Goal: Complete application form

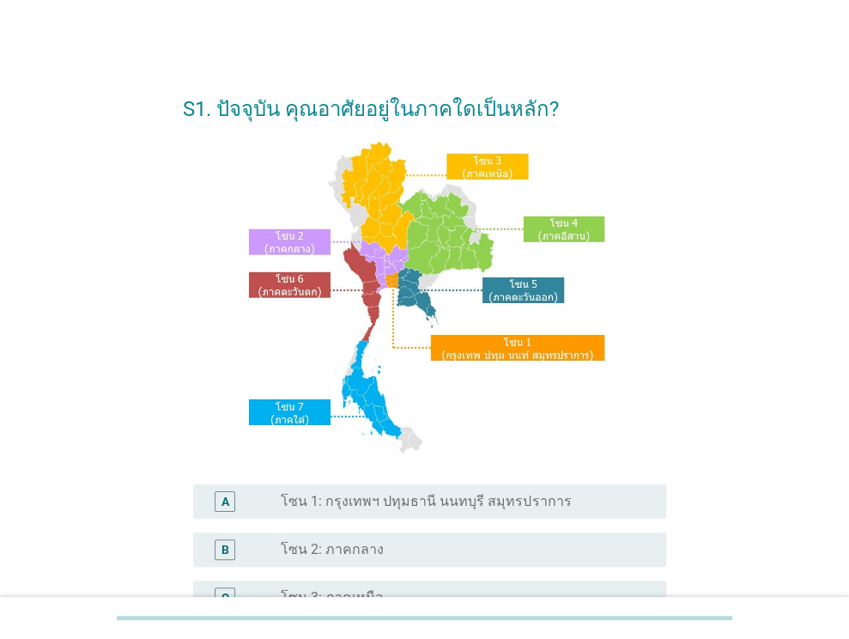
click at [819, 352] on div "S1. ปัจจุบัน คุณอาศัยอยู่ในภาคใดเป็นหลัก? A radio_button_unchecked โซน 1: กรุงเ…" at bounding box center [425, 493] width 808 height 903
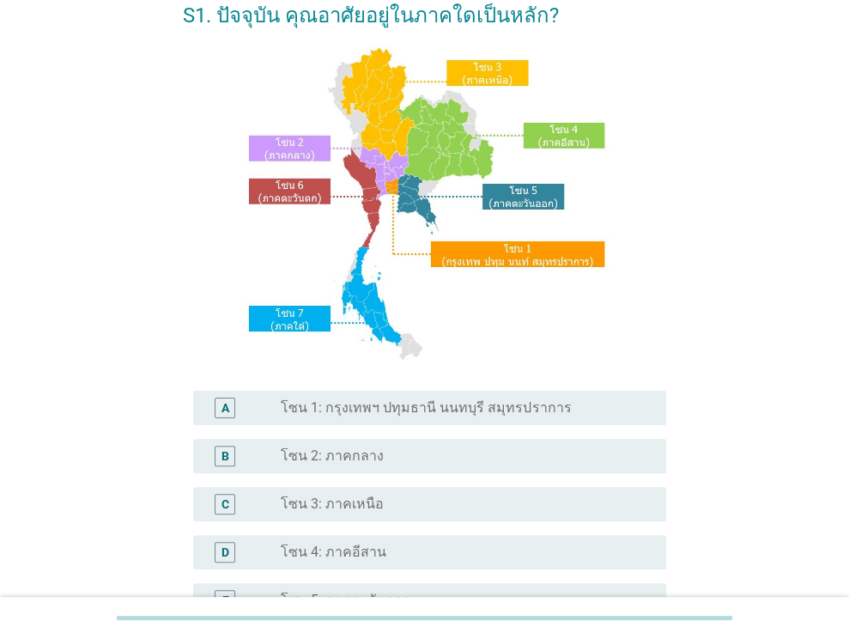
scroll to position [258, 0]
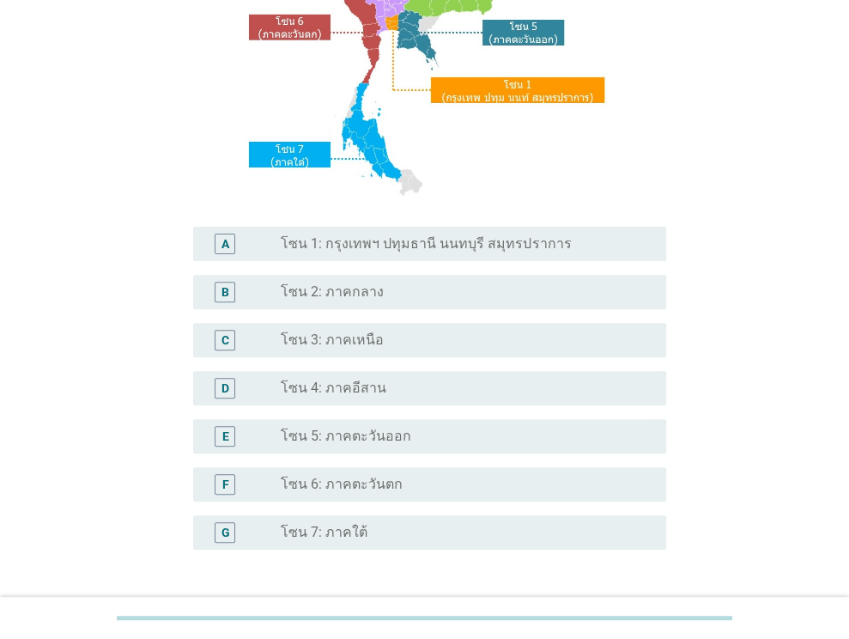
click at [392, 340] on div "radio_button_unchecked โซน 3: ภาคเหนือ" at bounding box center [460, 339] width 358 height 17
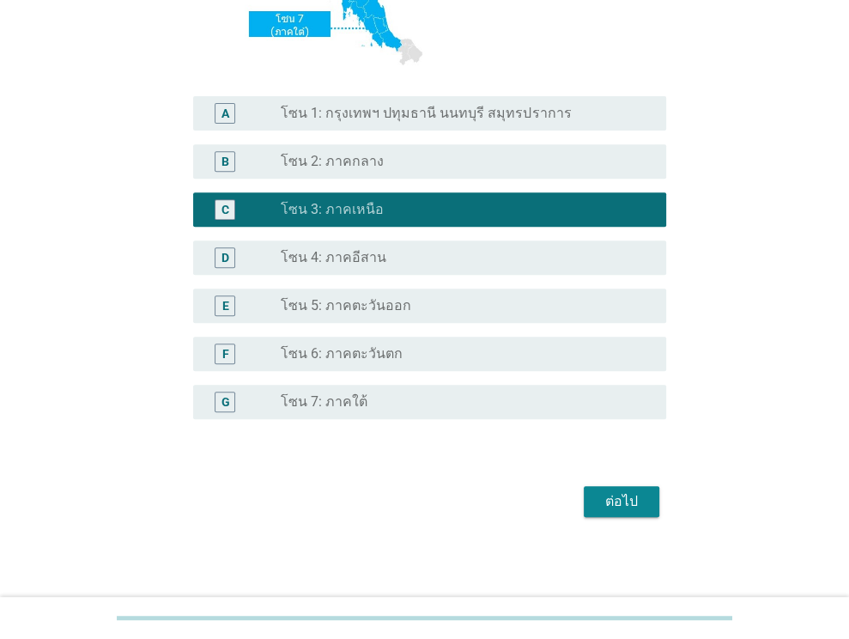
scroll to position [389, 0]
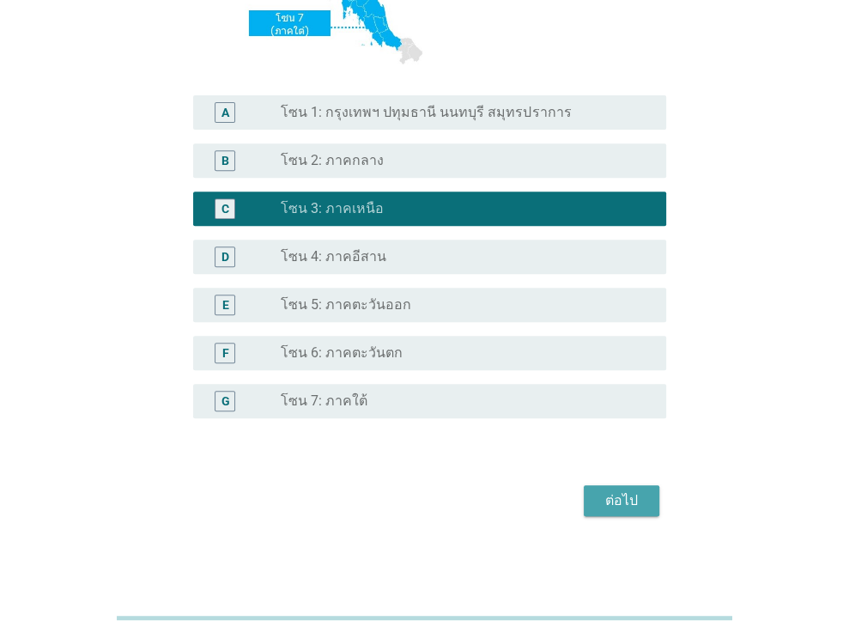
click at [594, 503] on button "ต่อไป" at bounding box center [622, 500] width 76 height 31
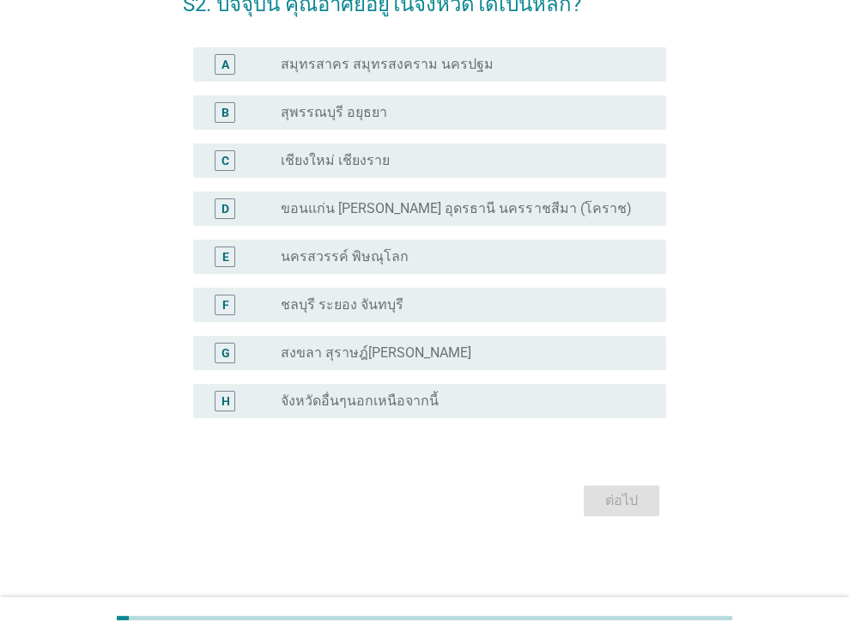
scroll to position [0, 0]
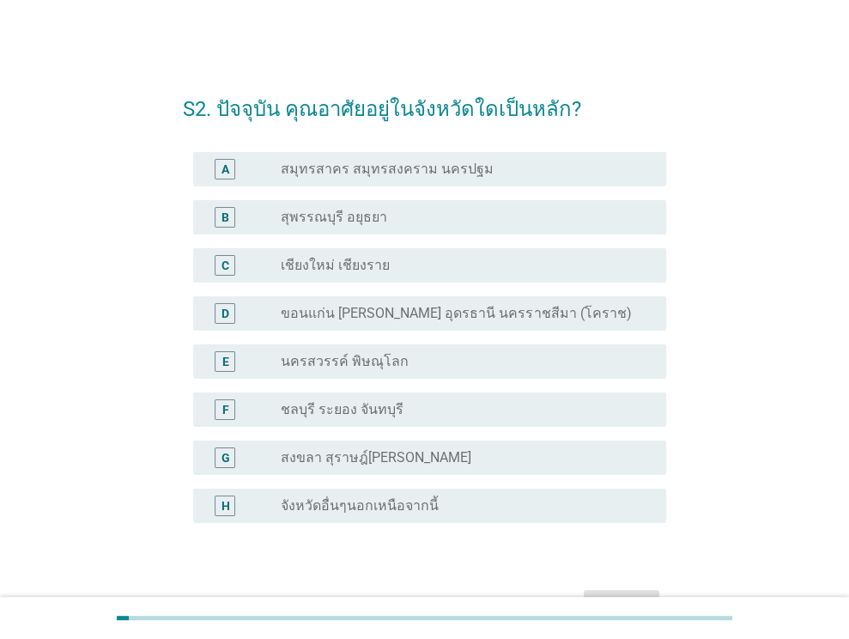
click at [430, 281] on div "C radio_button_unchecked เชียงใหม่ เชียงราย" at bounding box center [429, 265] width 473 height 34
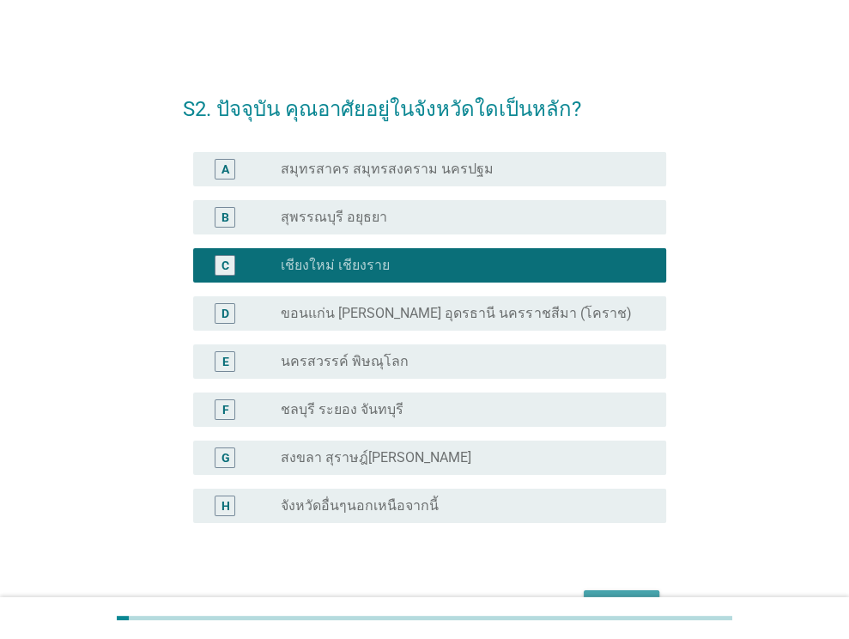
click at [628, 595] on div "ต่อไป" at bounding box center [622, 605] width 48 height 21
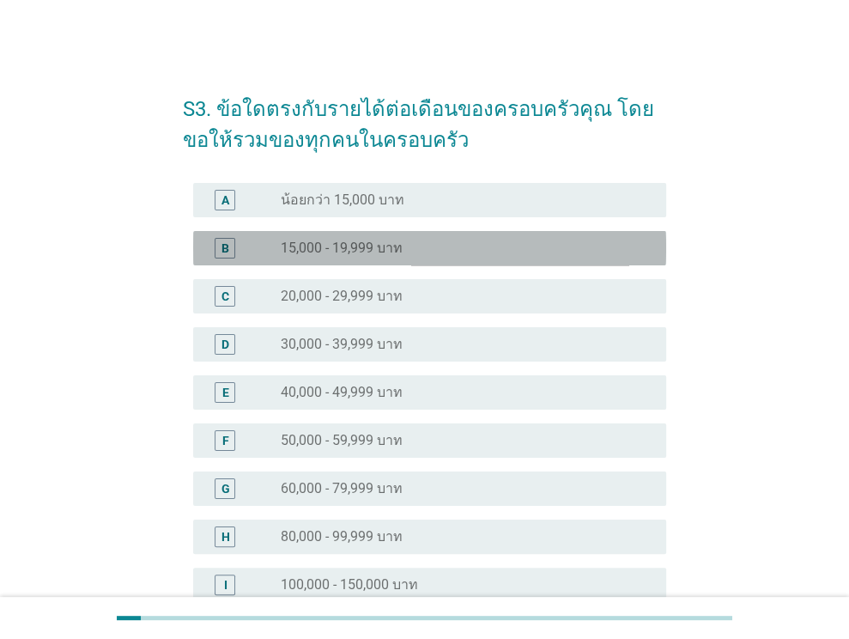
click at [525, 247] on div "radio_button_unchecked 15,000 - 19,999 บาท" at bounding box center [460, 248] width 358 height 17
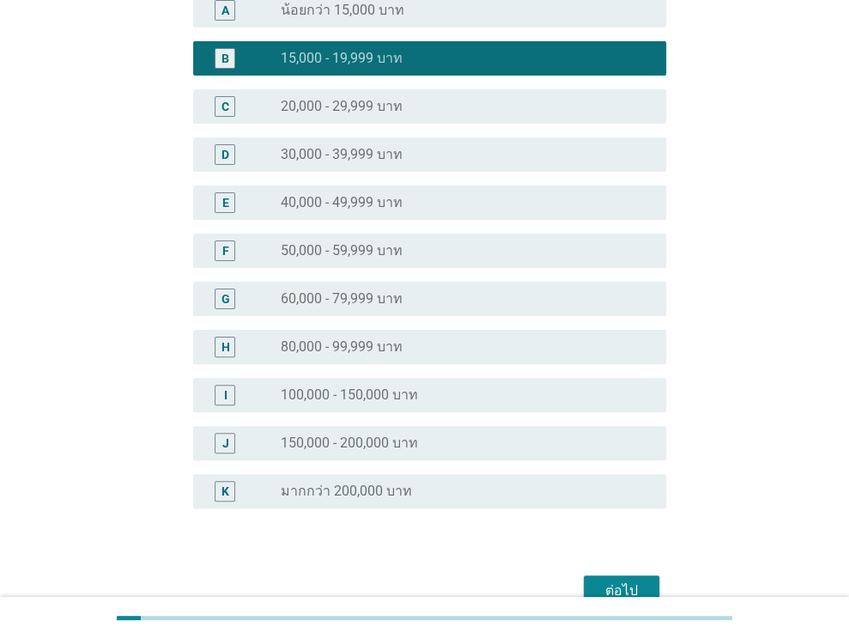
scroll to position [280, 0]
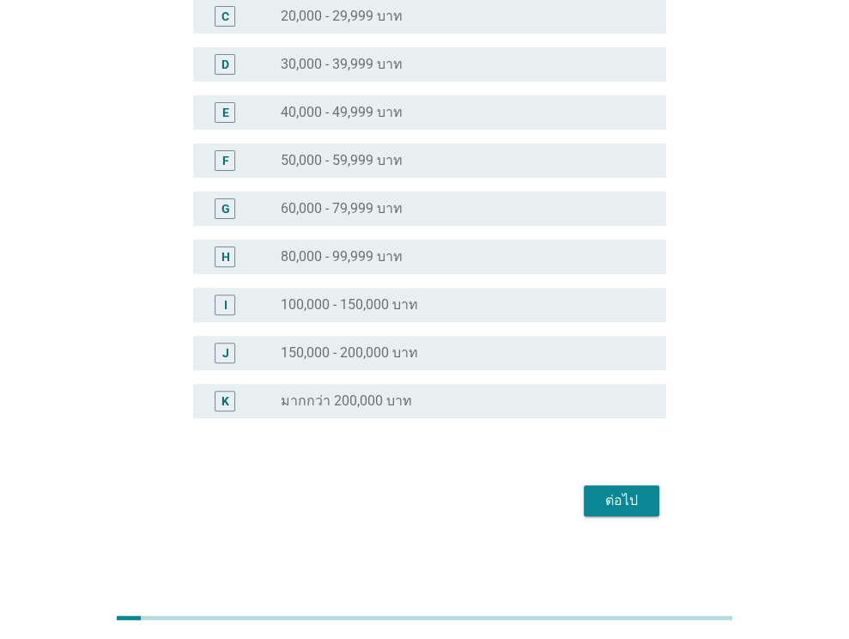
click at [610, 497] on div "ต่อไป" at bounding box center [622, 500] width 48 height 21
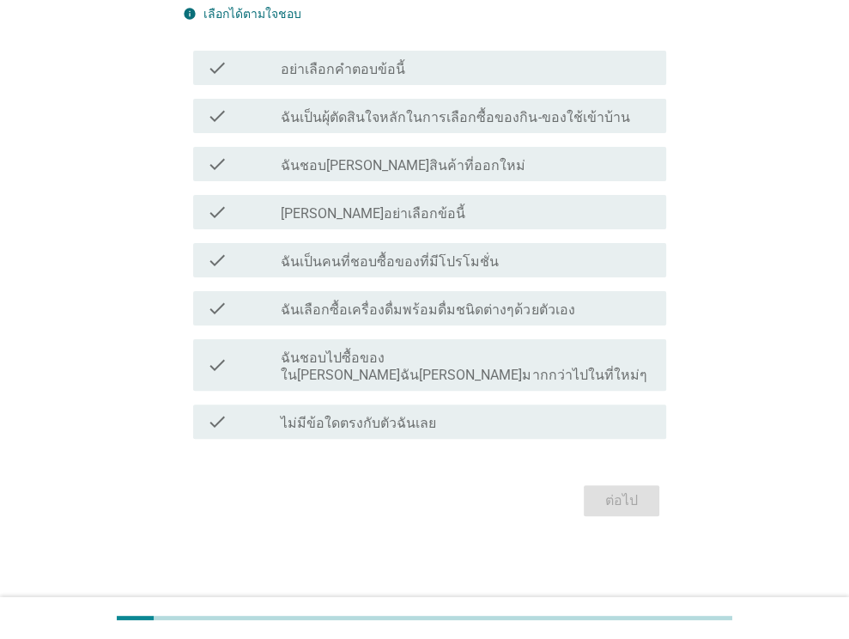
scroll to position [0, 0]
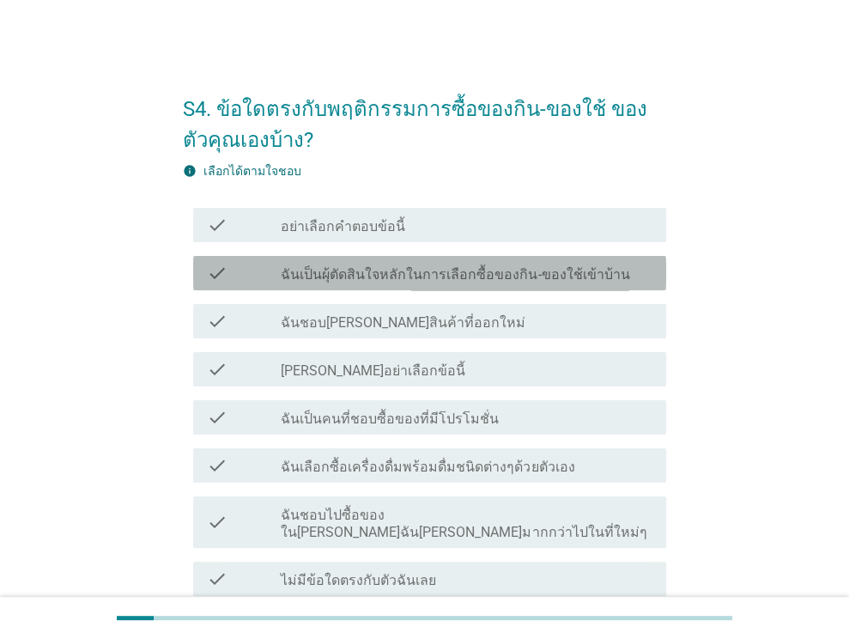
click at [381, 282] on label "ฉันเป็นผุ้ตัดสินใจหลักในการเลือกซื้อของกิน-ของใช้เข้าบ้าน" at bounding box center [455, 274] width 349 height 17
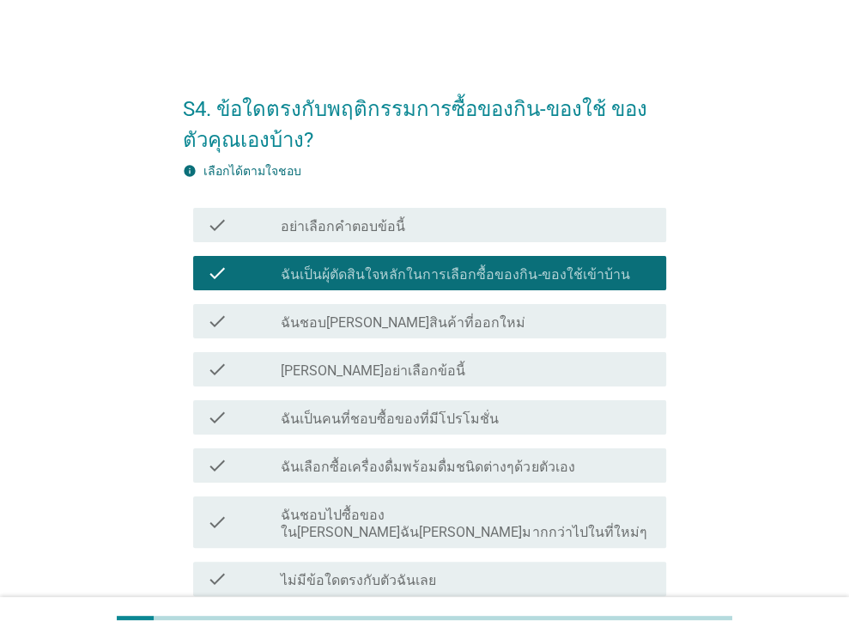
click at [388, 324] on label "ฉันชอบ[PERSON_NAME]สินค้าที่ออกใหม่" at bounding box center [403, 322] width 245 height 17
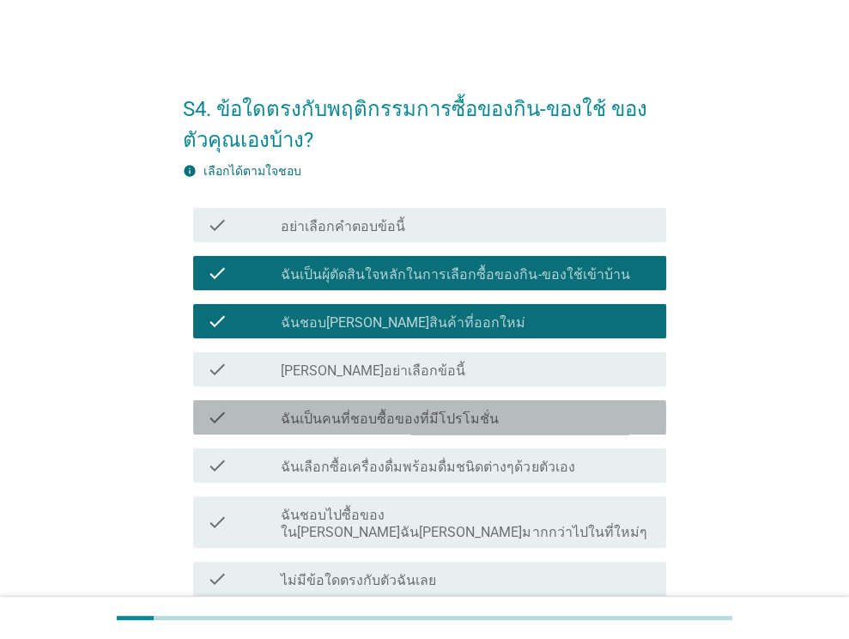
click at [425, 411] on label "ฉันเป็นคนที่ชอบซื้อของที่มีโปรโมชั่น" at bounding box center [390, 418] width 218 height 17
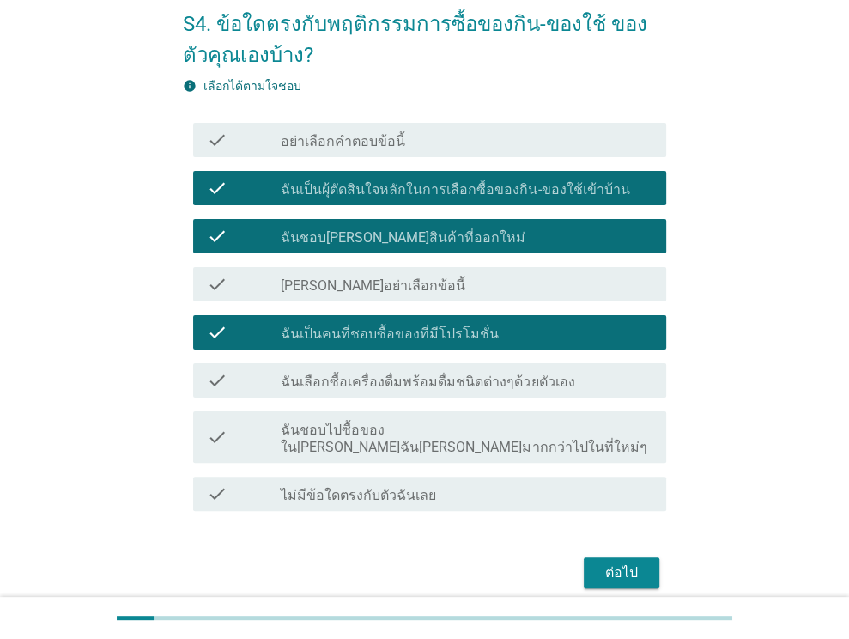
scroll to position [86, 0]
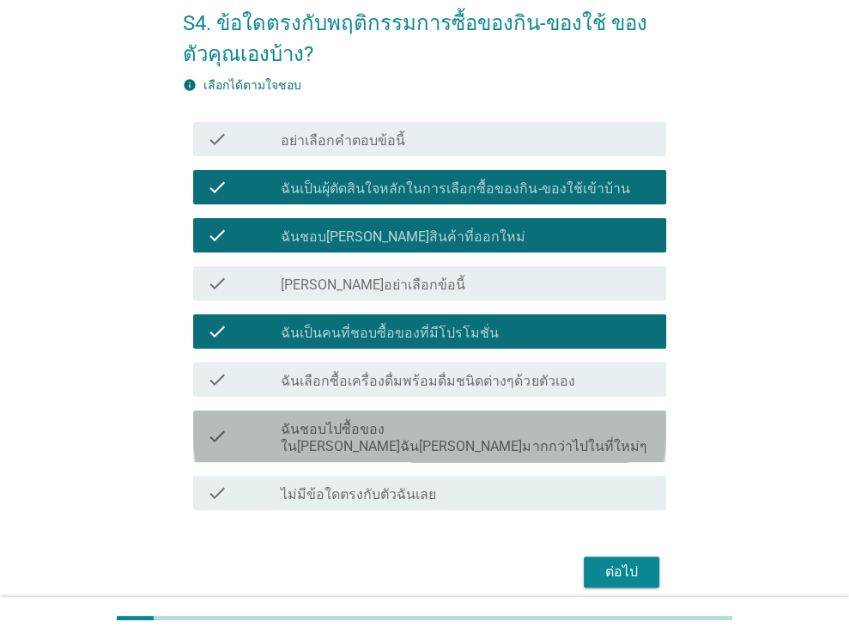
click at [560, 422] on label "ฉันชอบไปซื้อของใน[PERSON_NAME]ฉัน[PERSON_NAME]มากกว่าไปในที่ใหม่ๆ" at bounding box center [467, 438] width 372 height 34
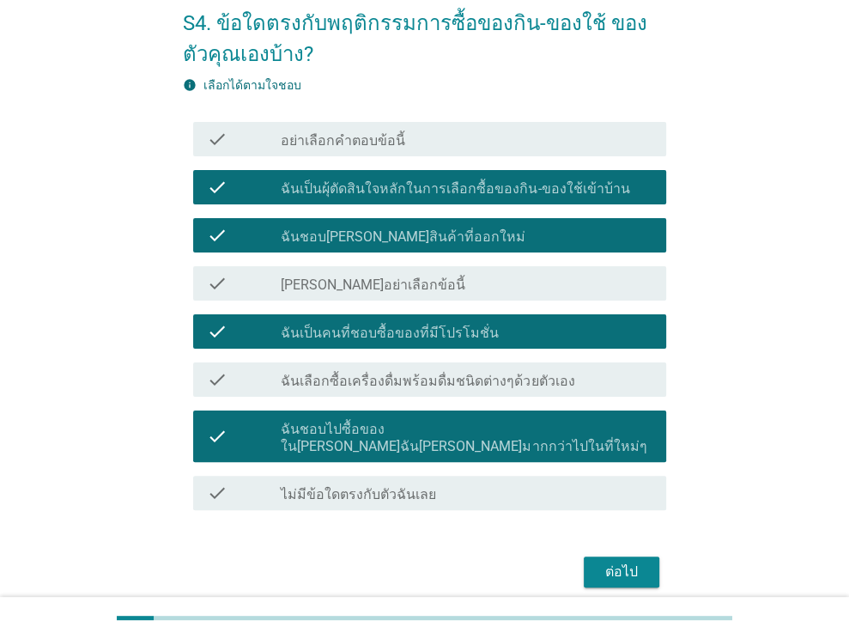
click at [554, 373] on label "ฉันเลือกซื้อเครื่องดื่มพร้อมดื่มชนิดต่างๆด้วยตัวเอง" at bounding box center [428, 381] width 294 height 17
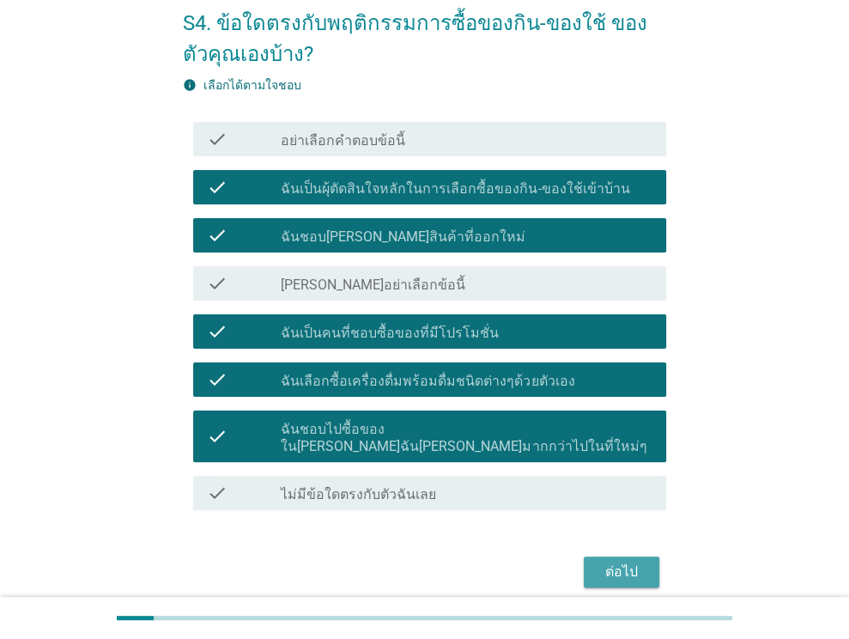
click at [640, 561] on div "ต่อไป" at bounding box center [622, 571] width 48 height 21
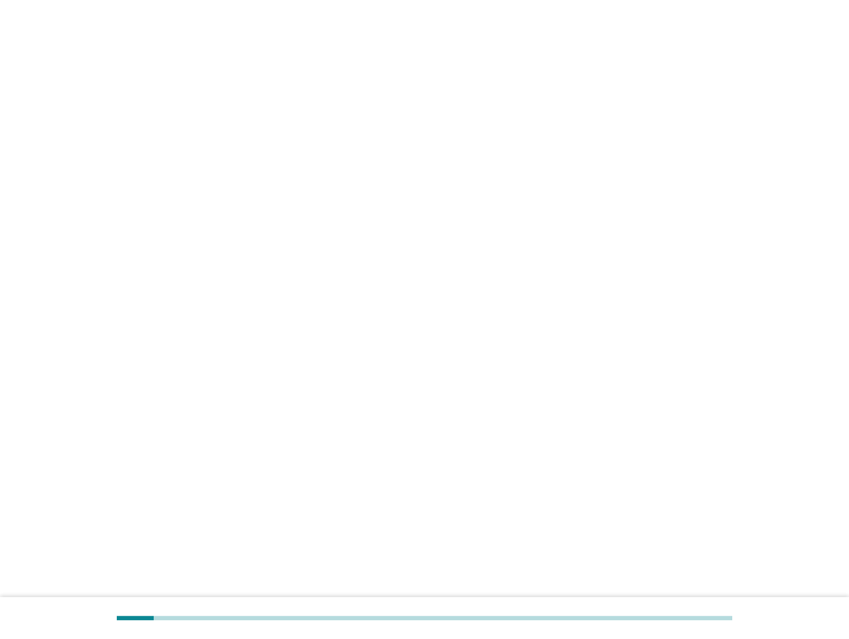
scroll to position [0, 0]
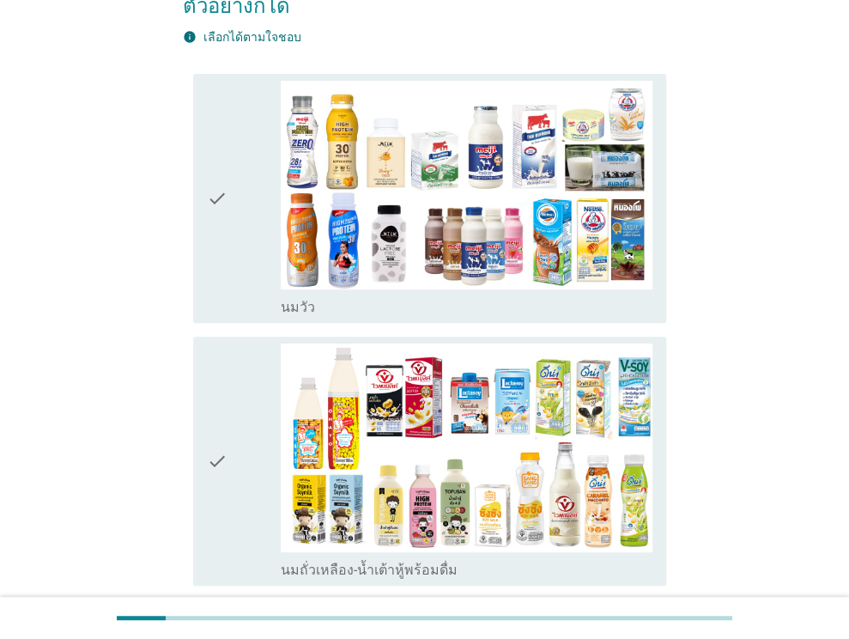
click at [233, 187] on div "check" at bounding box center [244, 198] width 75 height 235
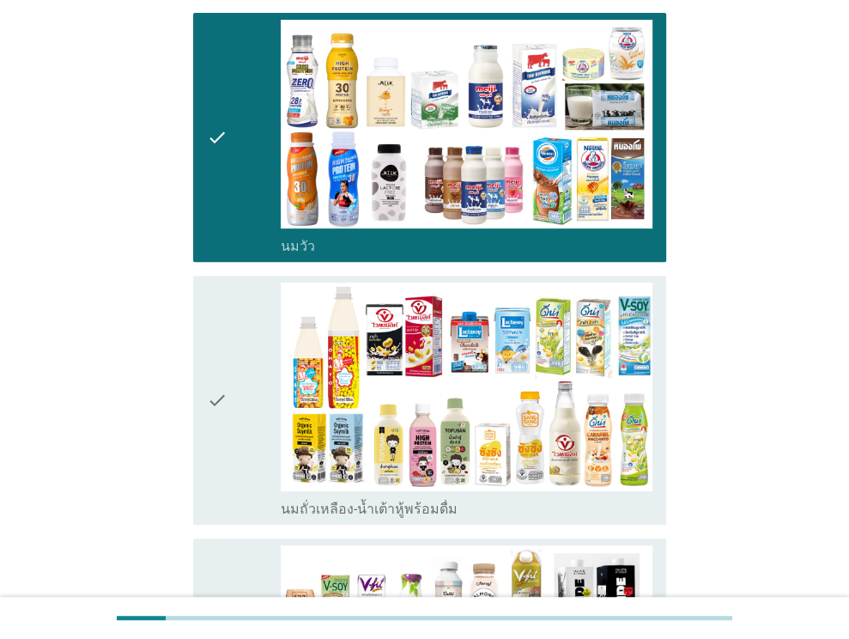
scroll to position [429, 0]
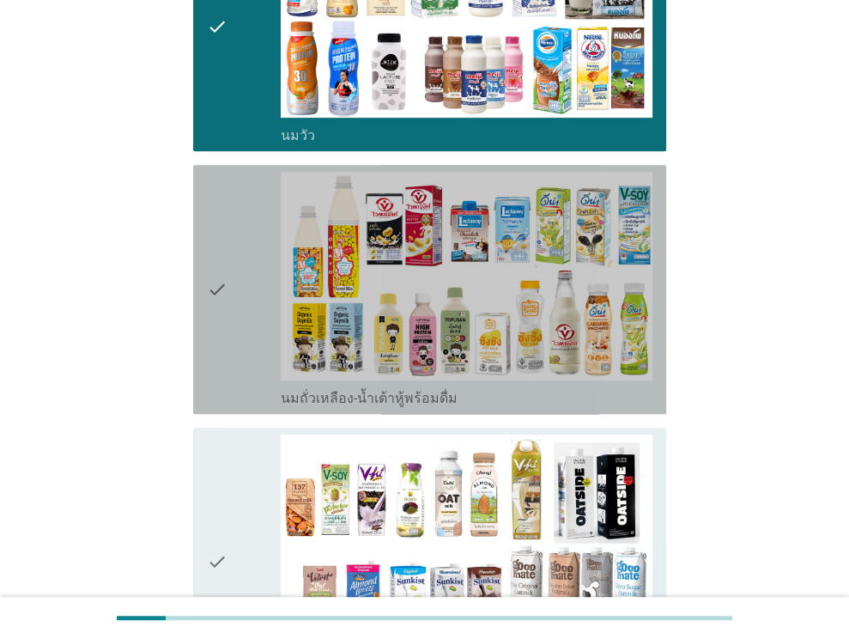
click at [223, 281] on icon "check" at bounding box center [217, 289] width 21 height 235
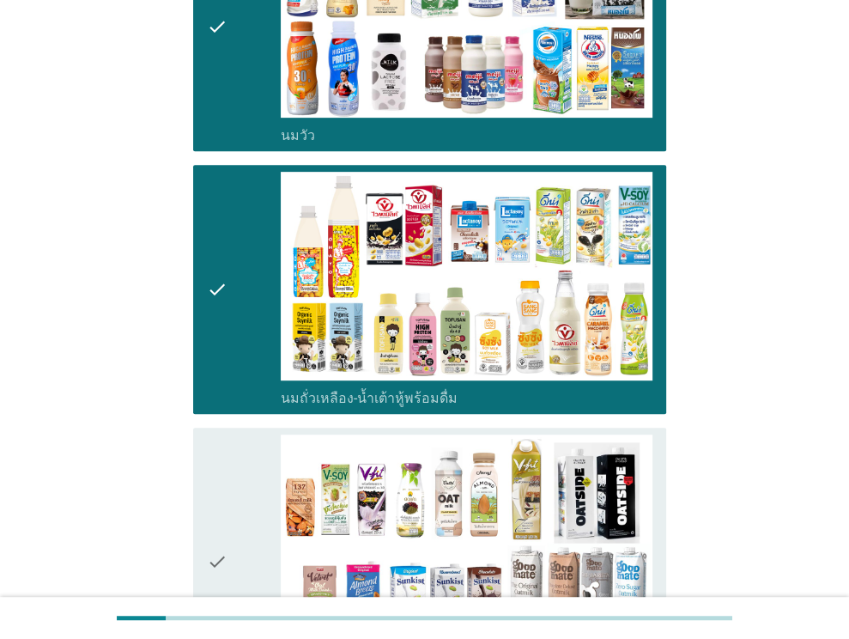
scroll to position [687, 0]
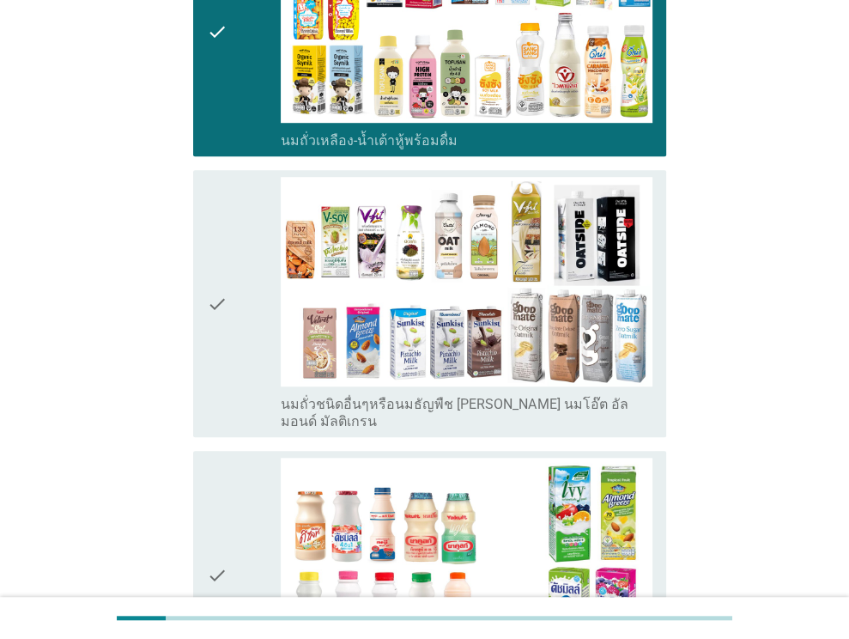
click at [254, 374] on div "check" at bounding box center [244, 303] width 75 height 252
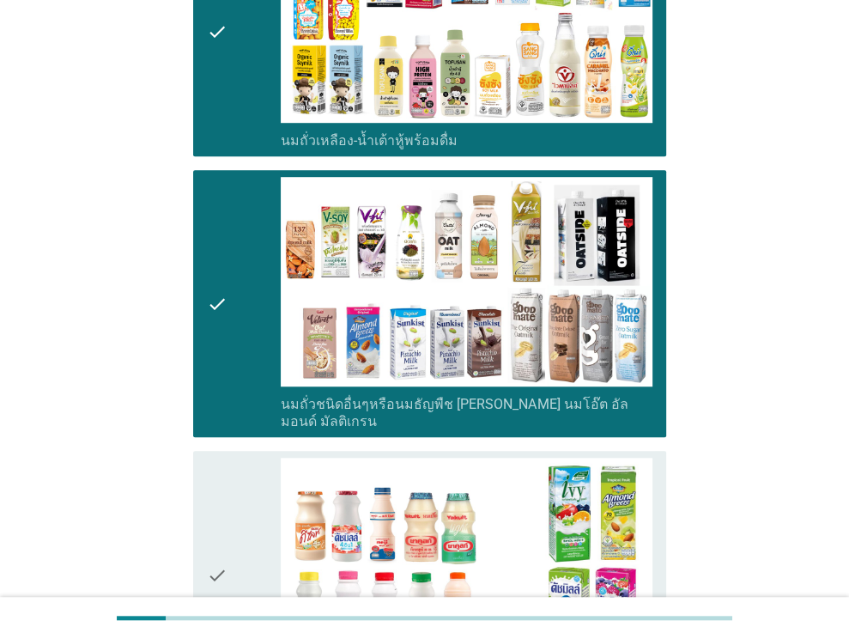
click at [227, 476] on div "check" at bounding box center [244, 575] width 75 height 235
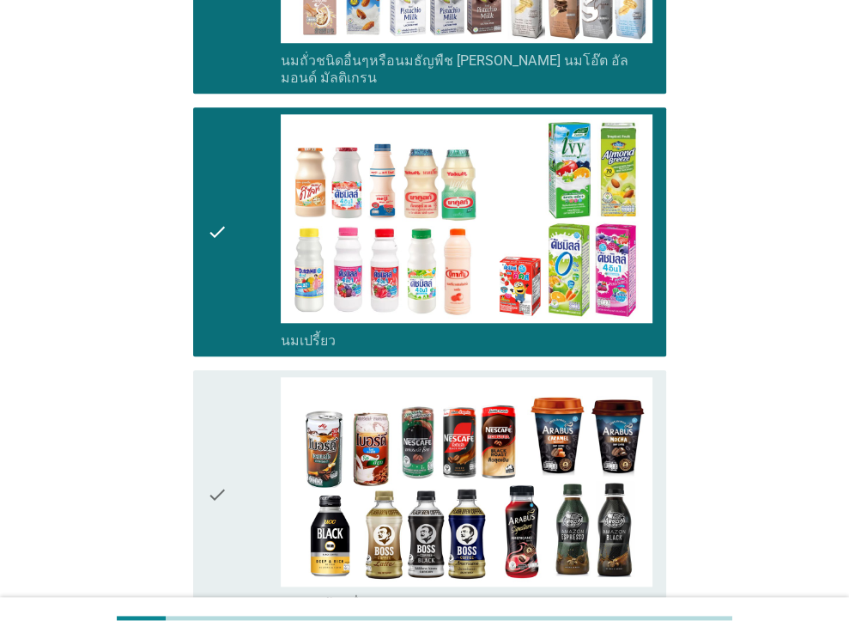
click at [264, 409] on div "check" at bounding box center [244, 494] width 75 height 235
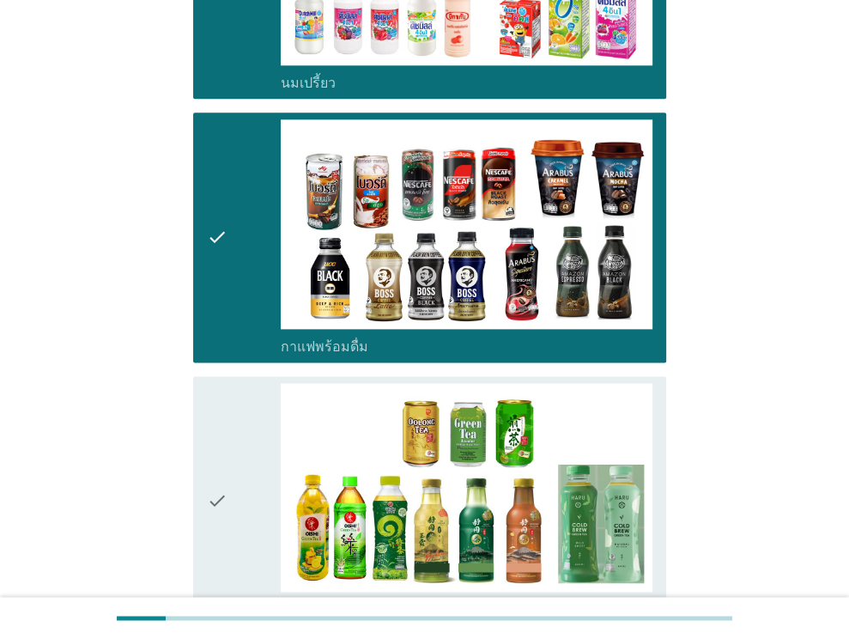
click at [247, 408] on div "check" at bounding box center [244, 500] width 75 height 235
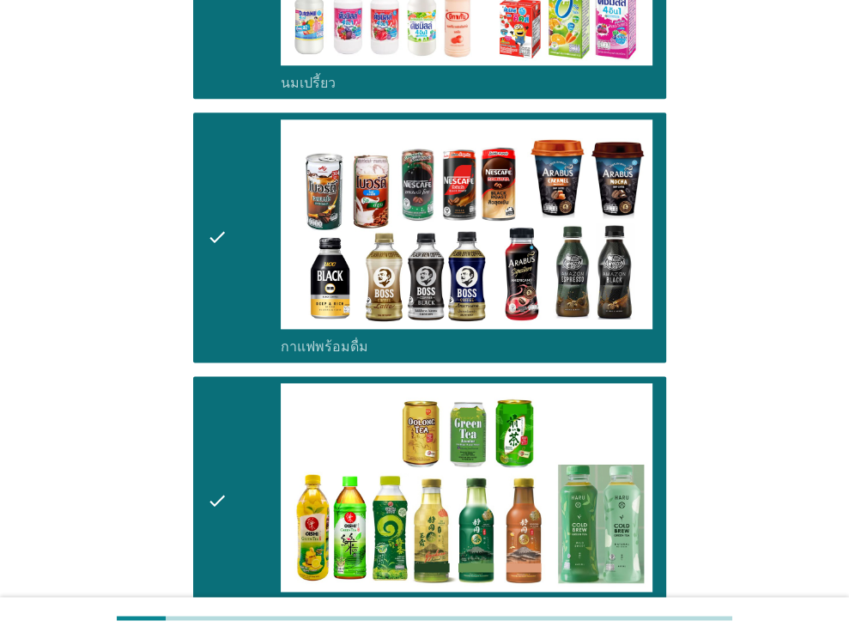
scroll to position [1717, 0]
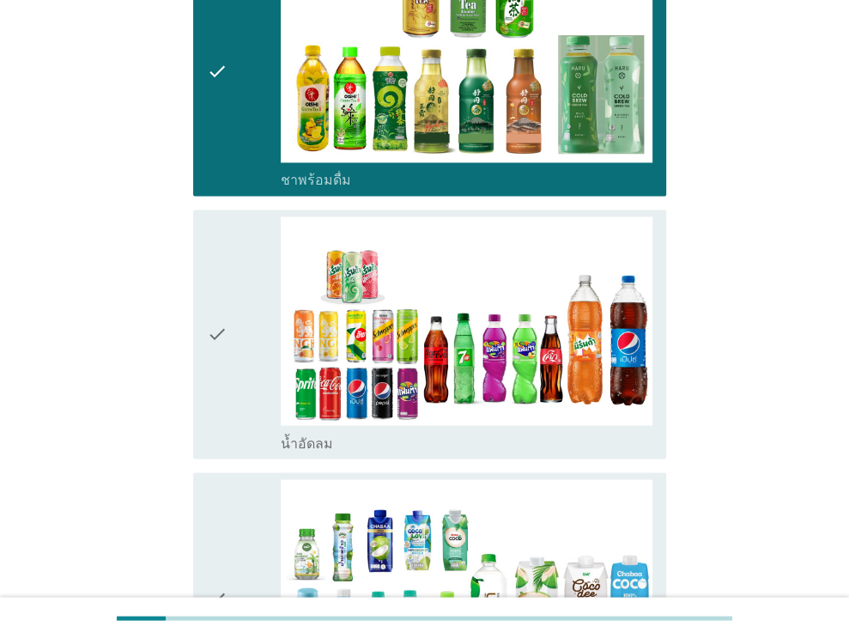
click at [244, 334] on div "check" at bounding box center [244, 333] width 75 height 235
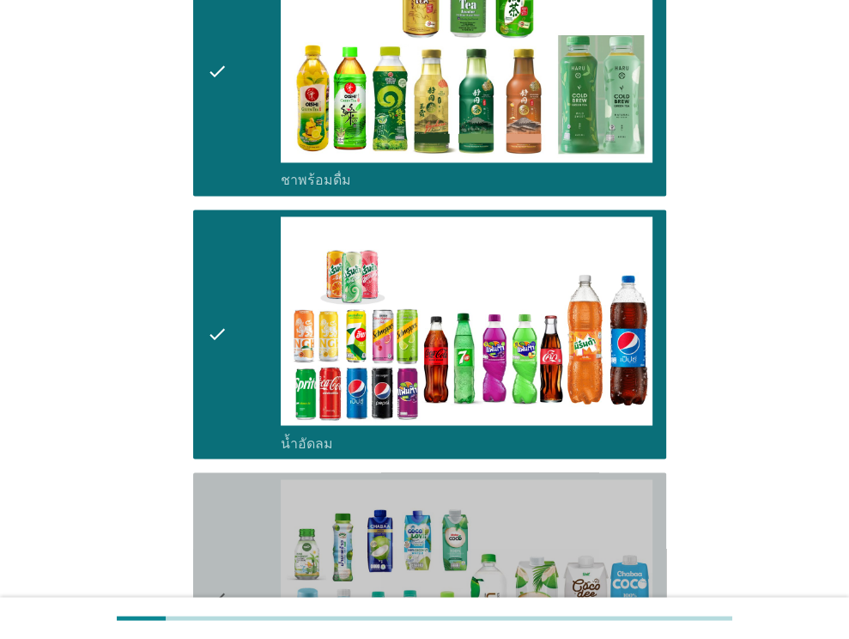
click at [240, 498] on div "check" at bounding box center [244, 596] width 75 height 235
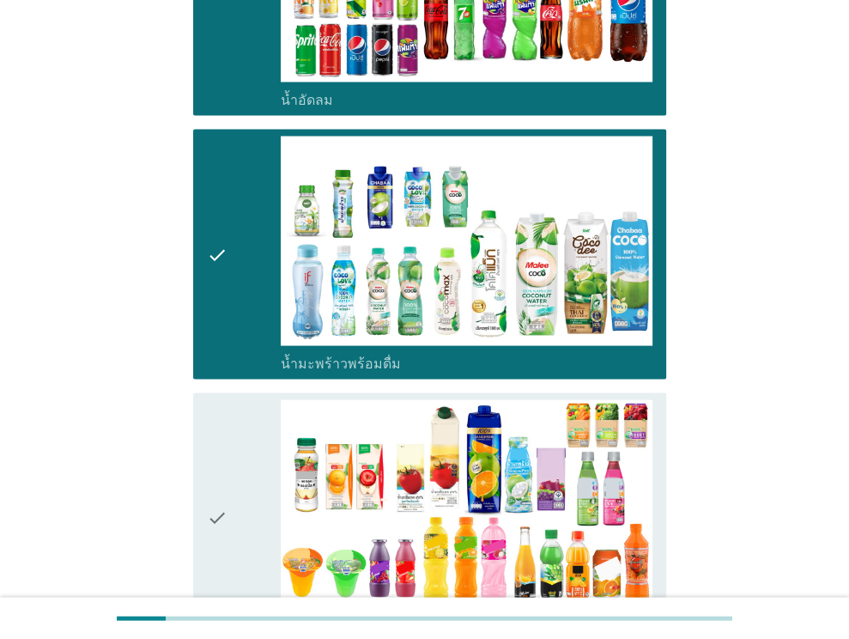
click at [235, 447] on div "check" at bounding box center [244, 516] width 75 height 235
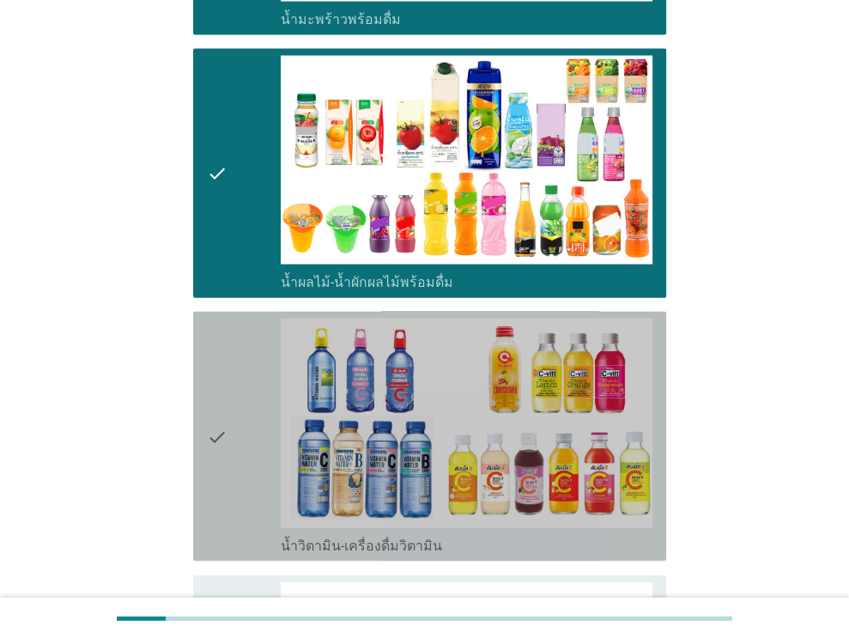
click at [235, 447] on div "check" at bounding box center [244, 436] width 75 height 235
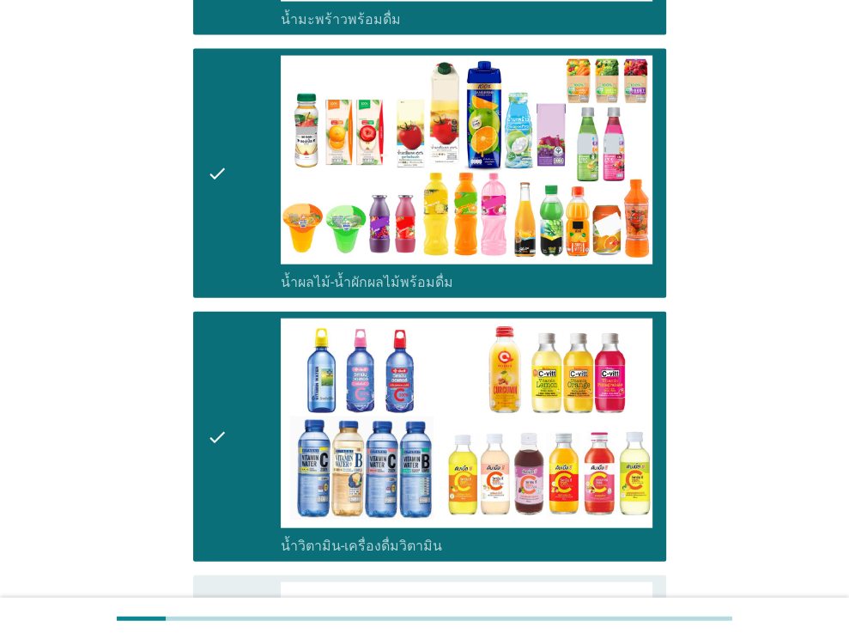
scroll to position [2833, 0]
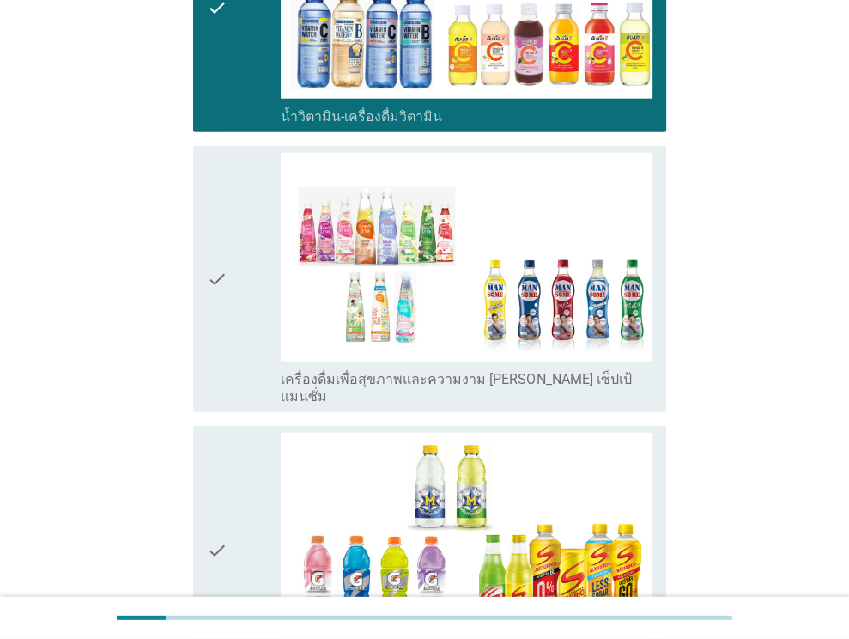
click at [228, 233] on div "check" at bounding box center [244, 279] width 75 height 252
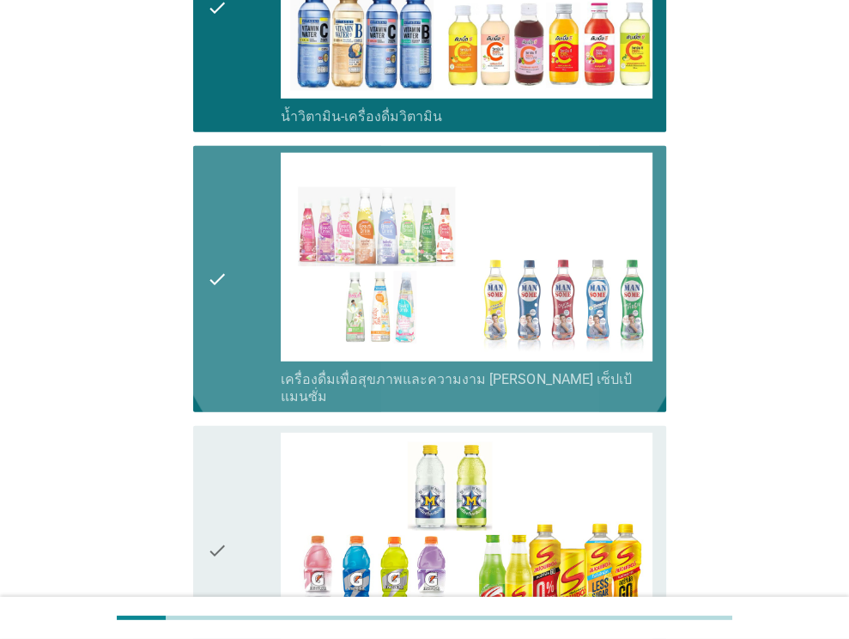
click at [233, 449] on div "check" at bounding box center [244, 550] width 75 height 235
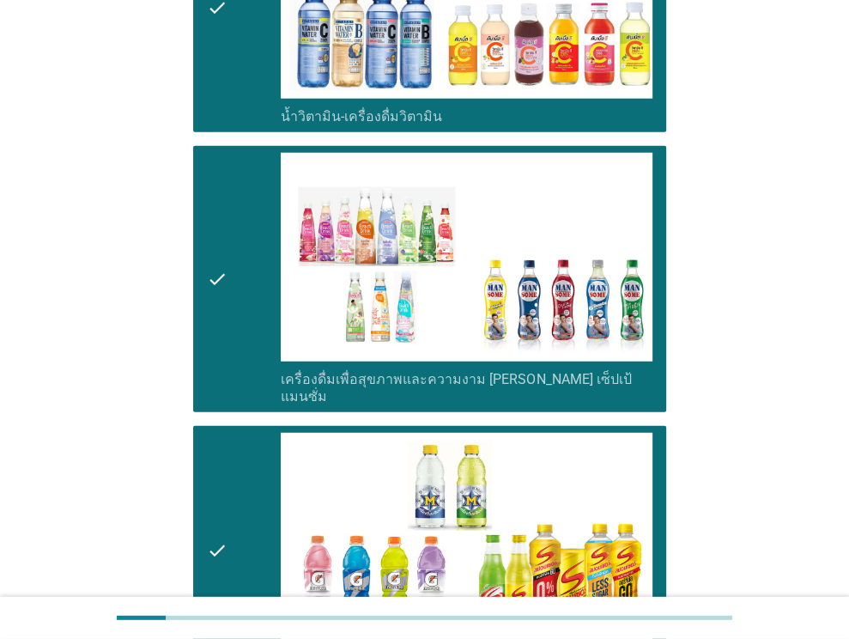
scroll to position [3348, 0]
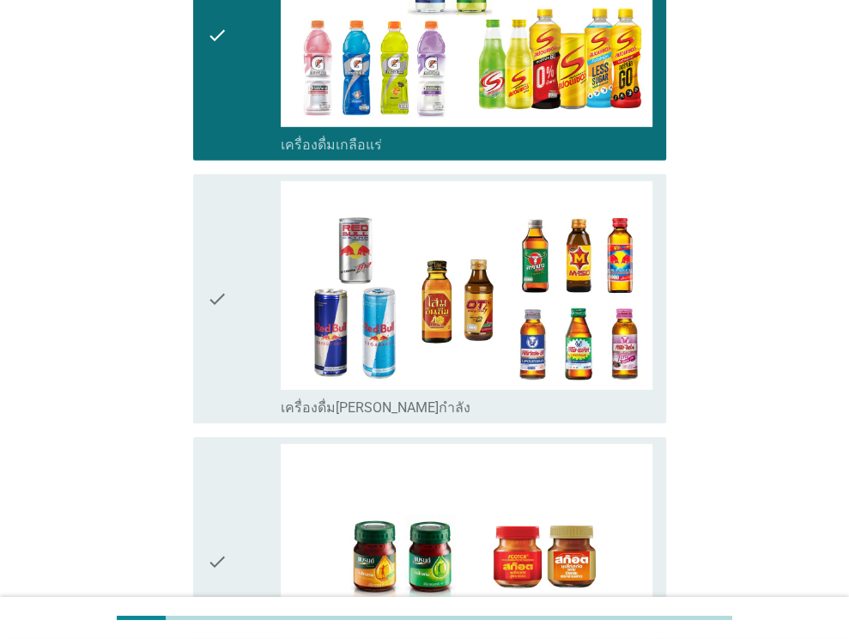
click at [238, 444] on div "check" at bounding box center [244, 561] width 75 height 235
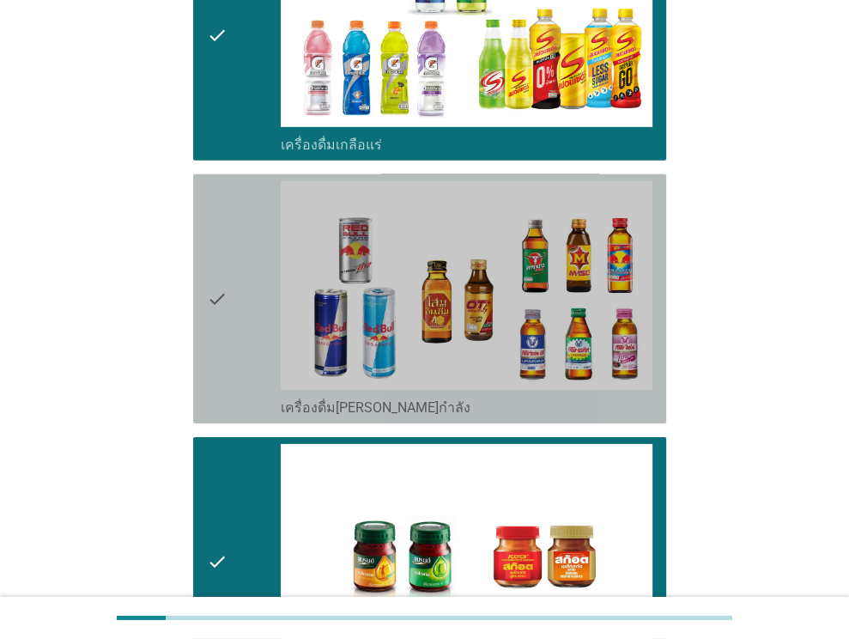
click at [240, 252] on div "check" at bounding box center [244, 298] width 75 height 235
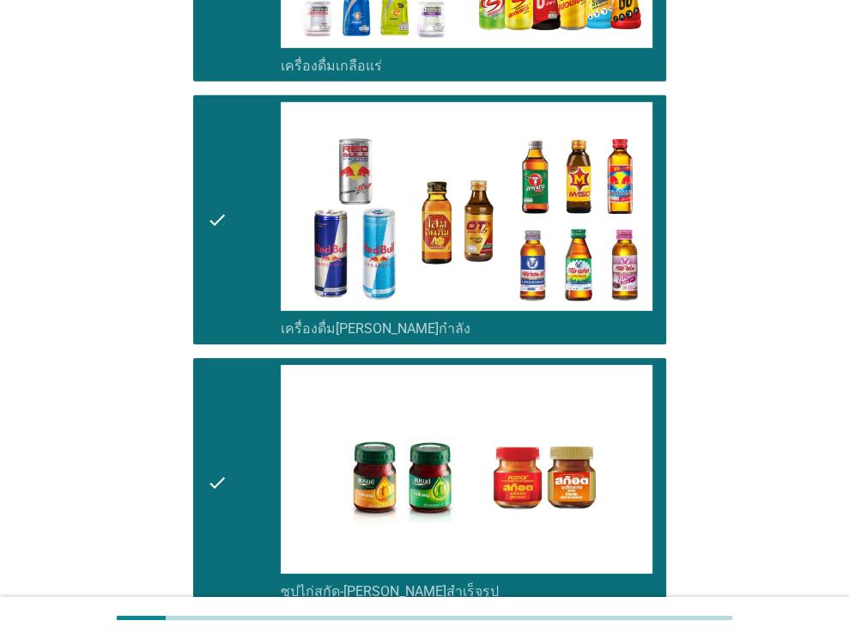
scroll to position [3571, 0]
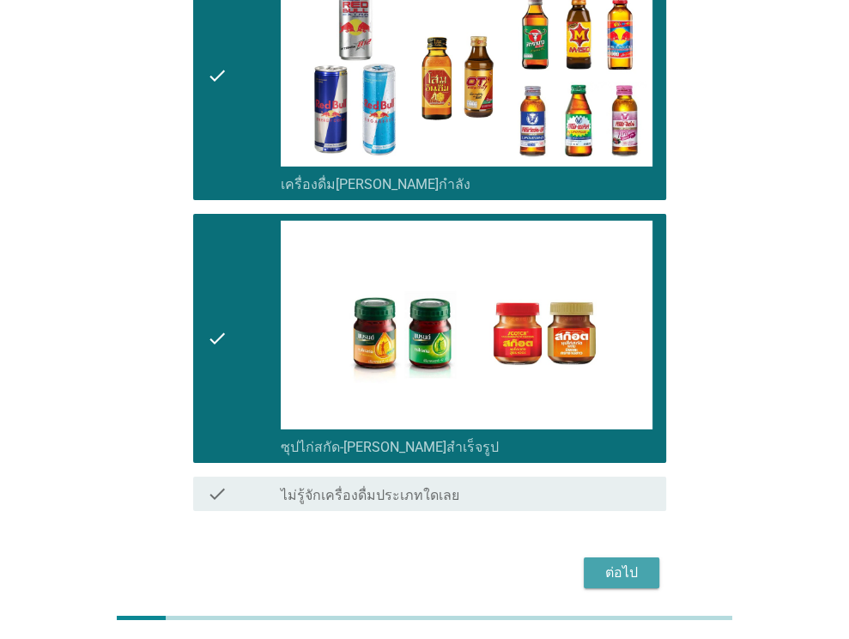
click at [622, 562] on div "ต่อไป" at bounding box center [622, 572] width 48 height 21
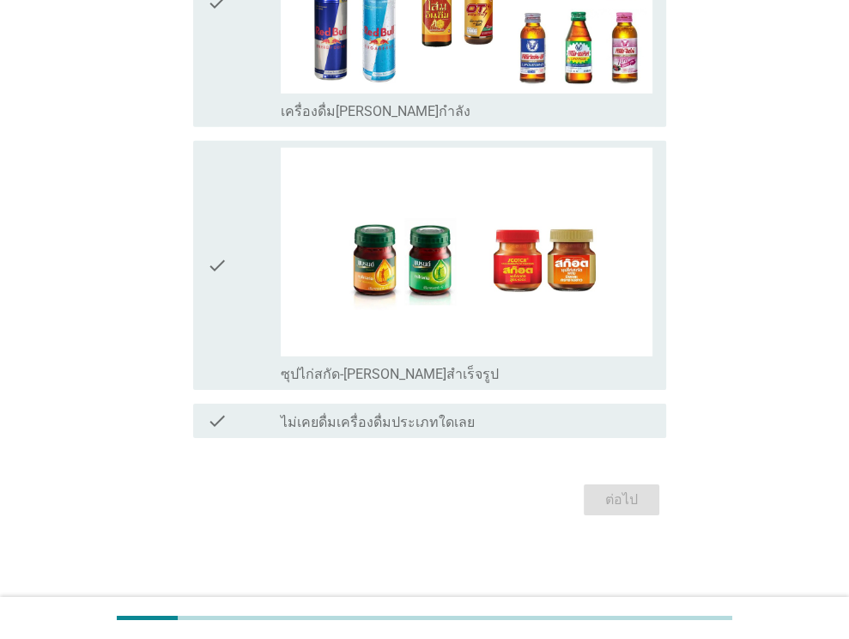
scroll to position [0, 0]
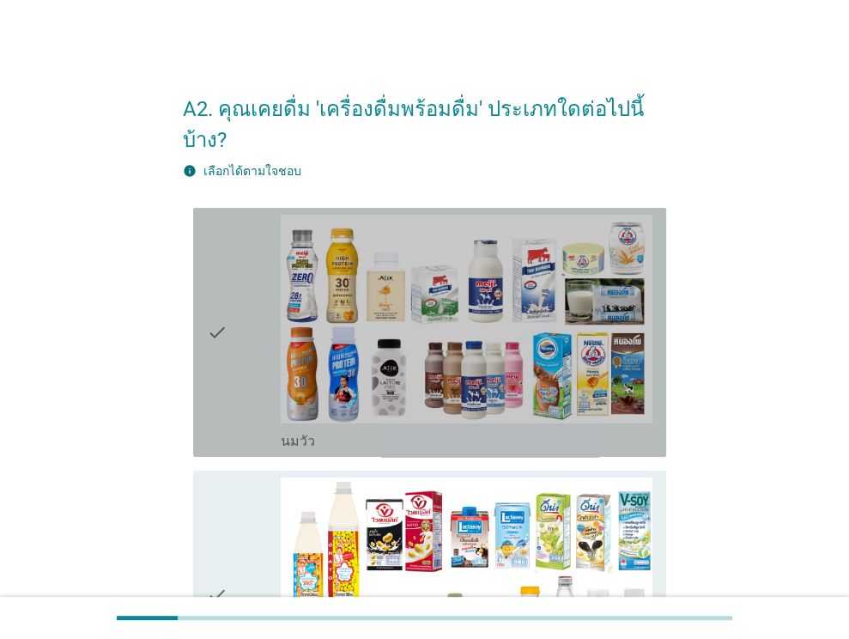
click at [247, 302] on div "check" at bounding box center [244, 332] width 75 height 235
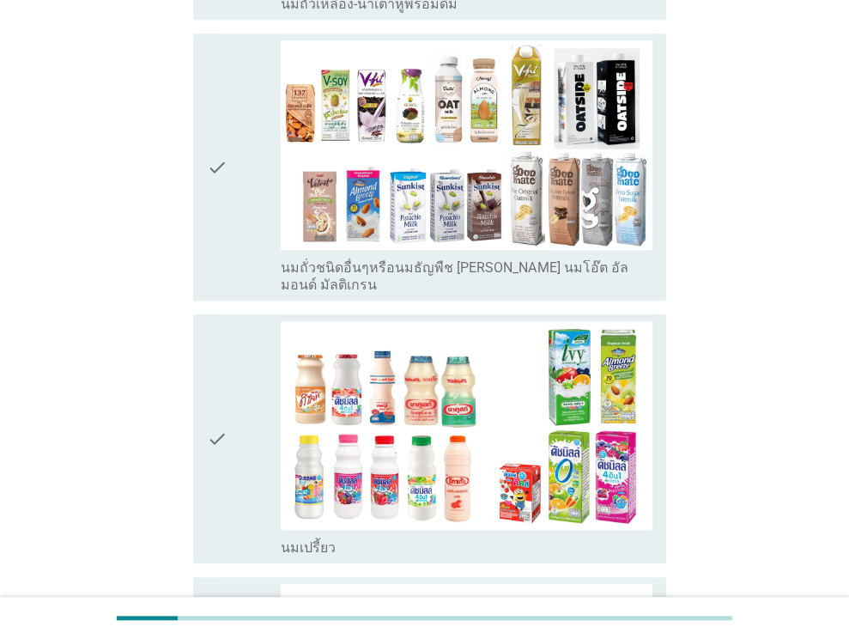
scroll to position [859, 0]
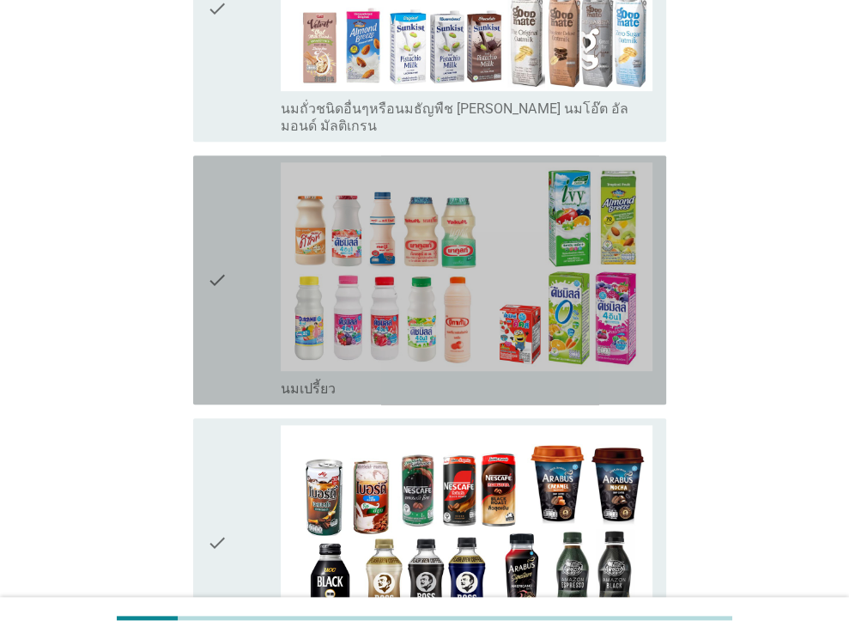
click at [251, 249] on div "check" at bounding box center [244, 279] width 75 height 235
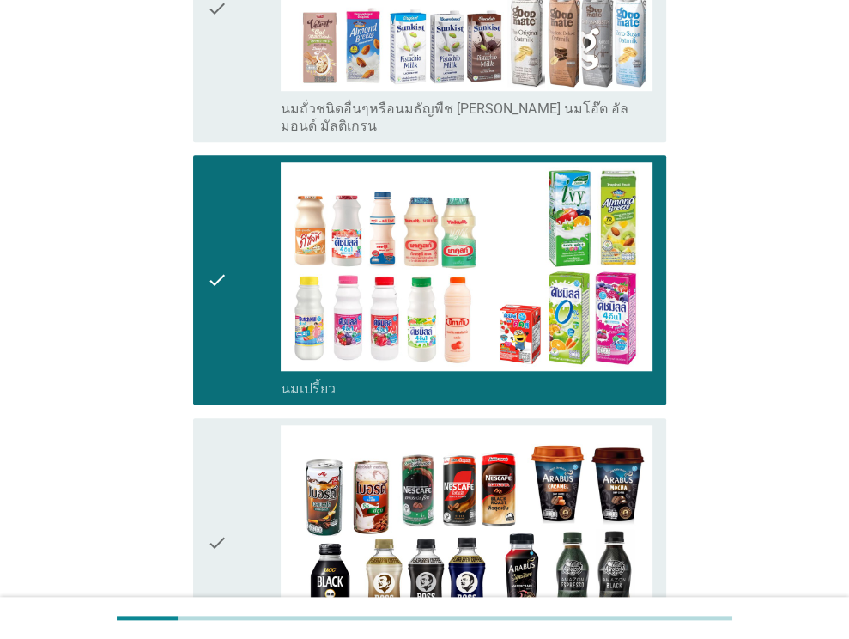
click at [254, 425] on div "check" at bounding box center [244, 542] width 75 height 235
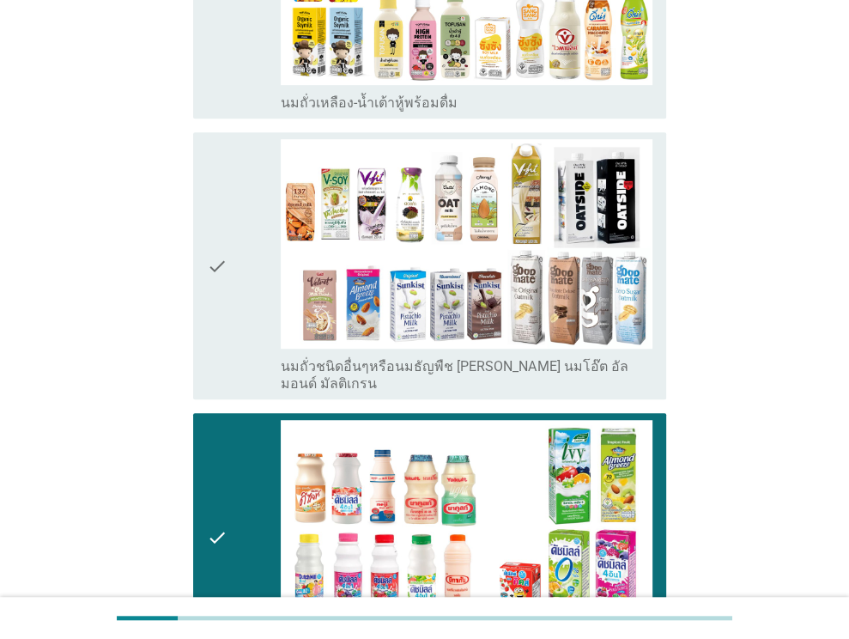
scroll to position [0, 0]
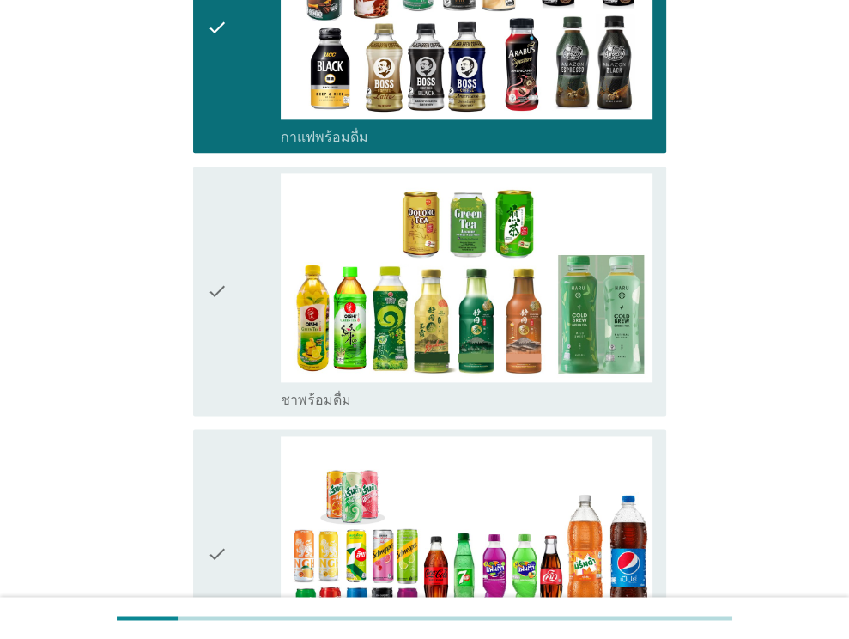
click at [222, 288] on icon "check" at bounding box center [217, 290] width 21 height 235
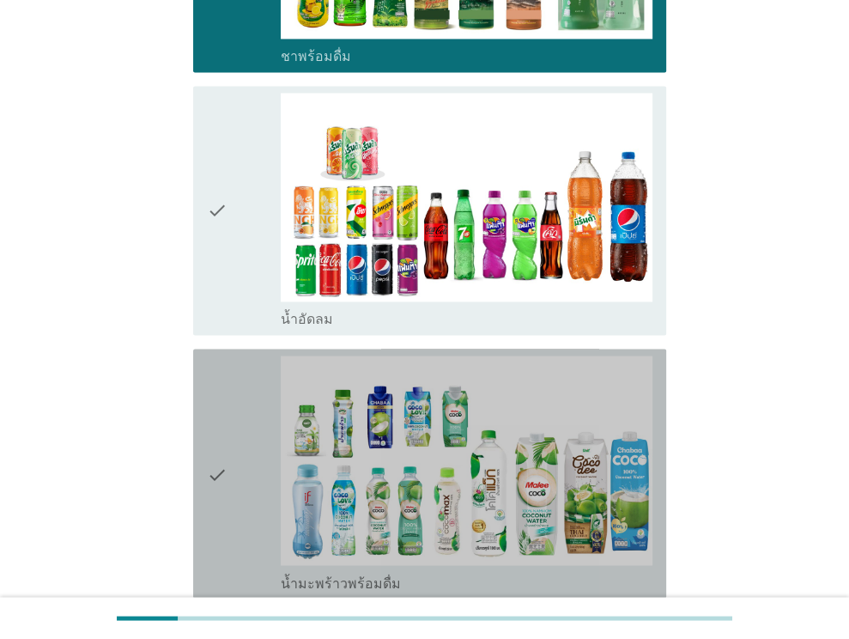
click at [220, 355] on icon "check" at bounding box center [217, 472] width 21 height 235
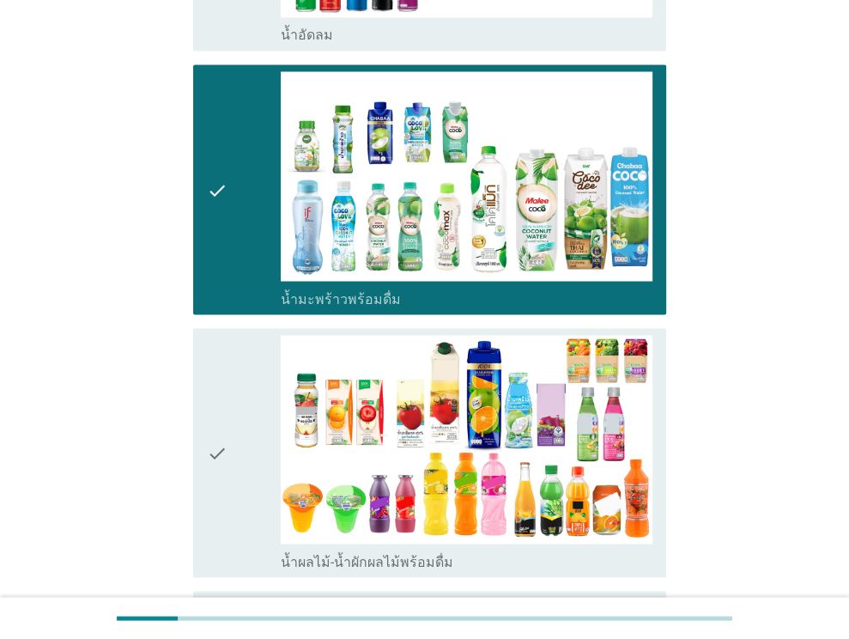
scroll to position [2146, 0]
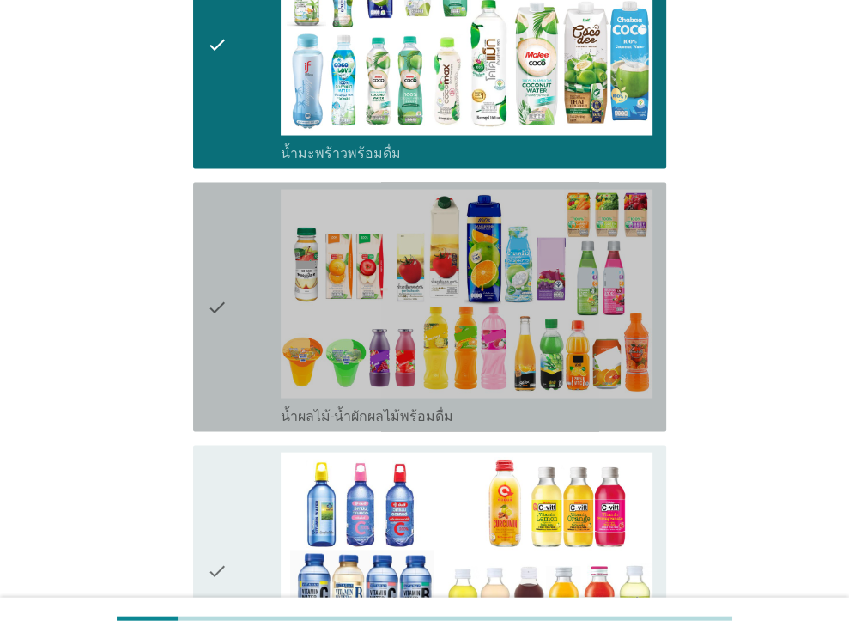
click at [219, 334] on icon "check" at bounding box center [217, 307] width 21 height 235
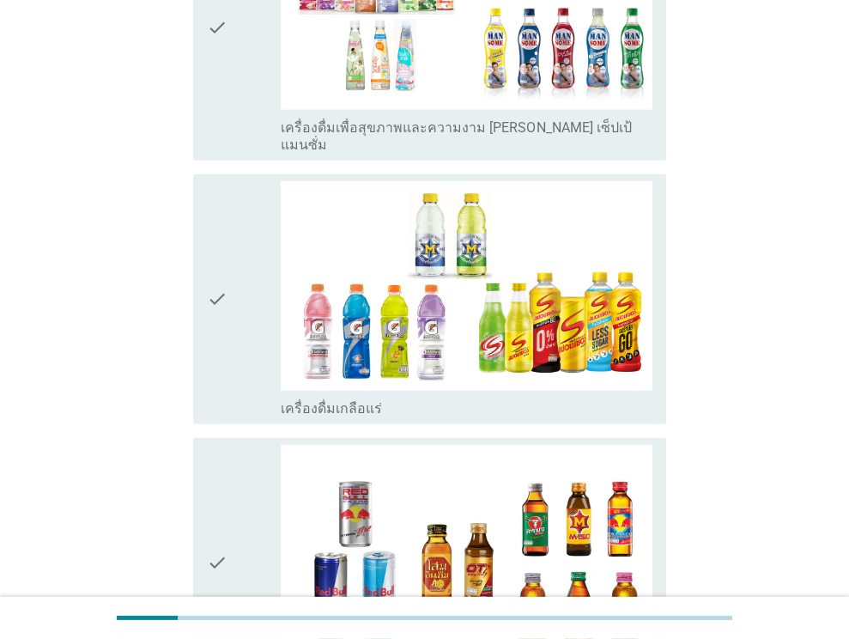
scroll to position [3091, 0]
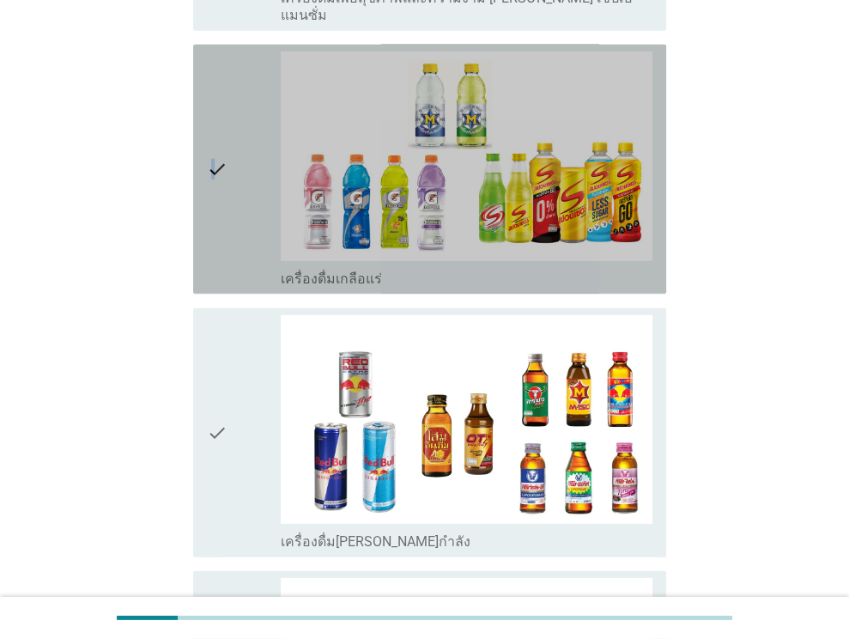
click at [215, 186] on icon "check" at bounding box center [217, 169] width 21 height 235
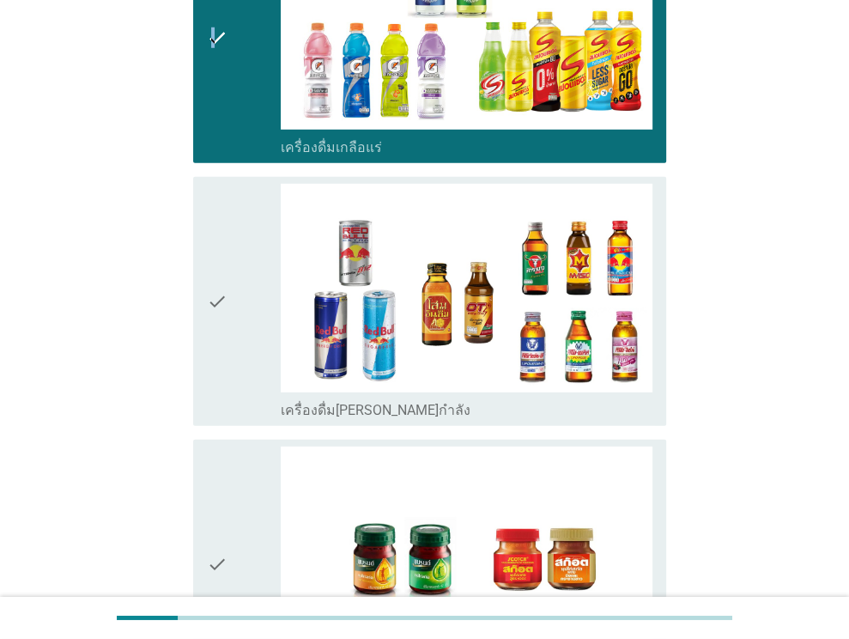
scroll to position [3348, 0]
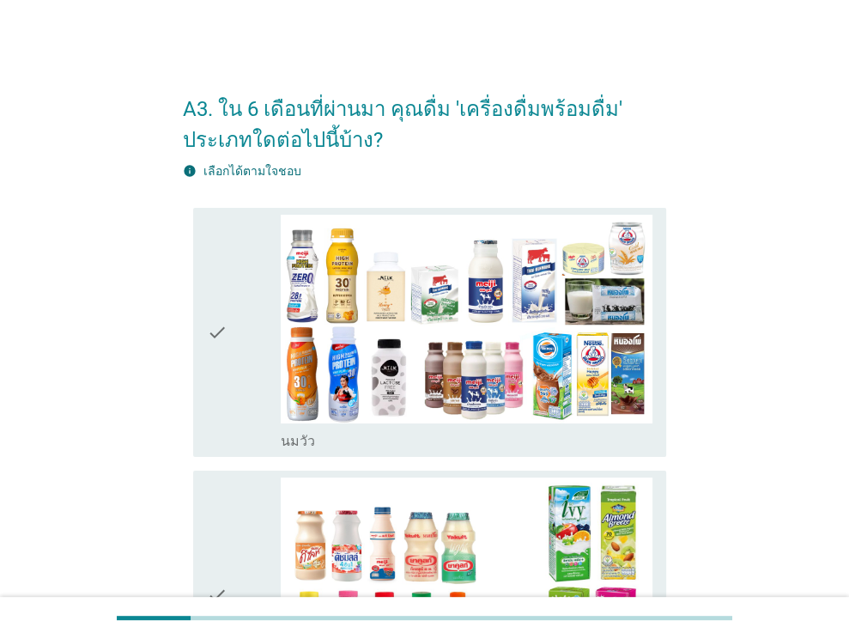
click at [258, 341] on div "check" at bounding box center [244, 332] width 75 height 235
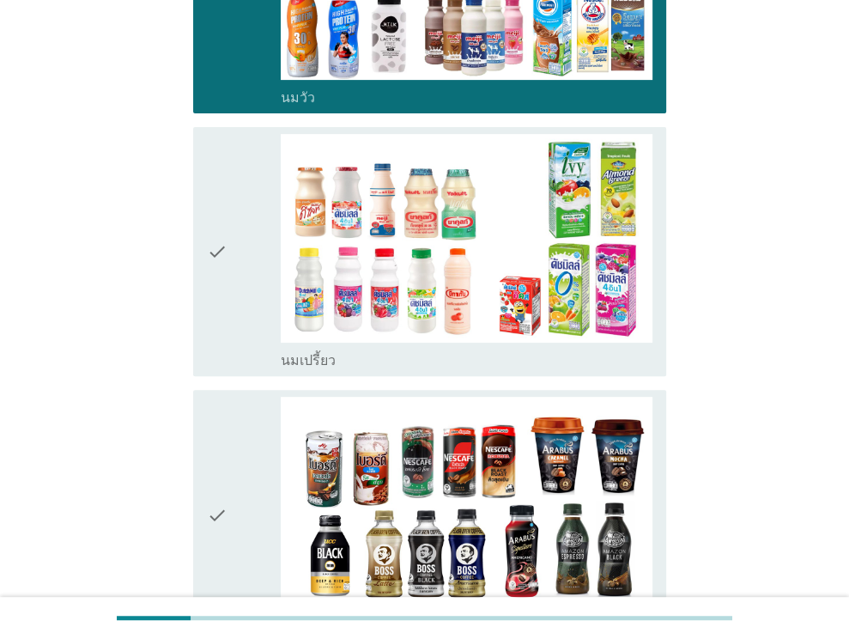
click at [228, 267] on div "check" at bounding box center [244, 251] width 75 height 235
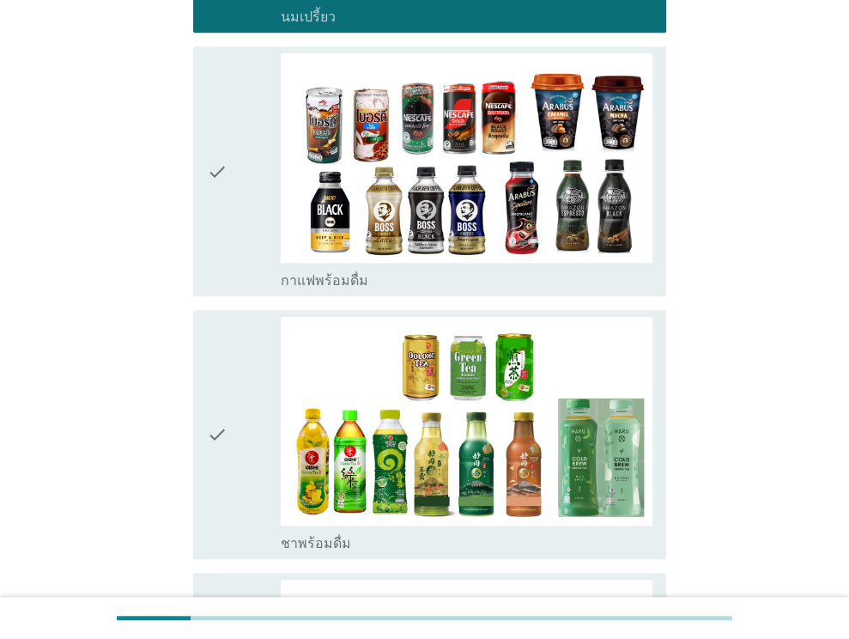
click at [220, 219] on icon "check" at bounding box center [217, 170] width 21 height 235
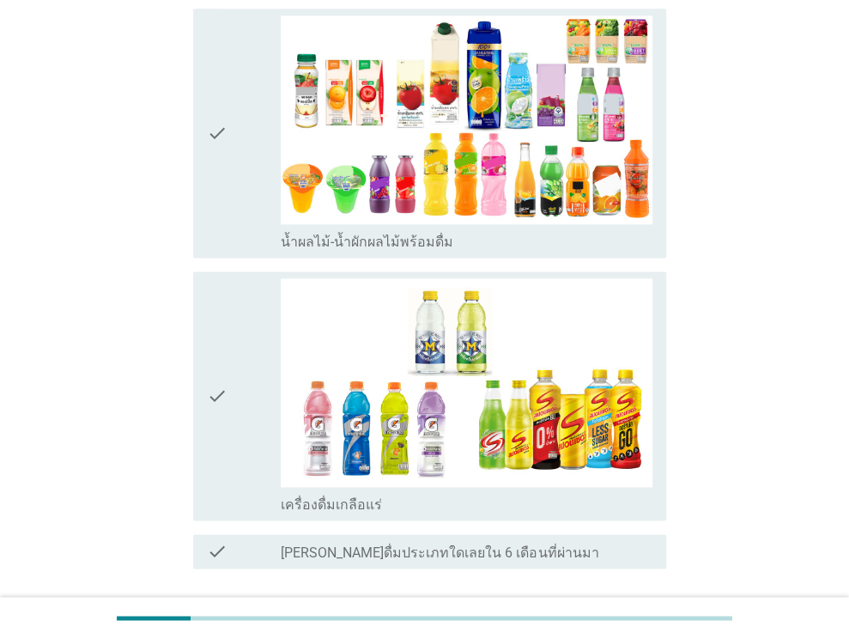
scroll to position [1641, 0]
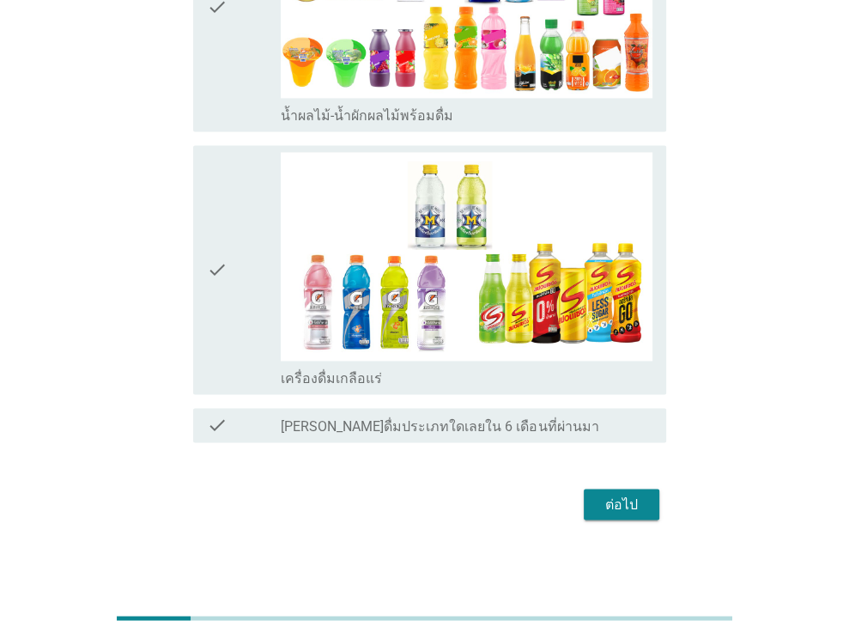
click at [615, 501] on div "ต่อไป" at bounding box center [622, 504] width 48 height 21
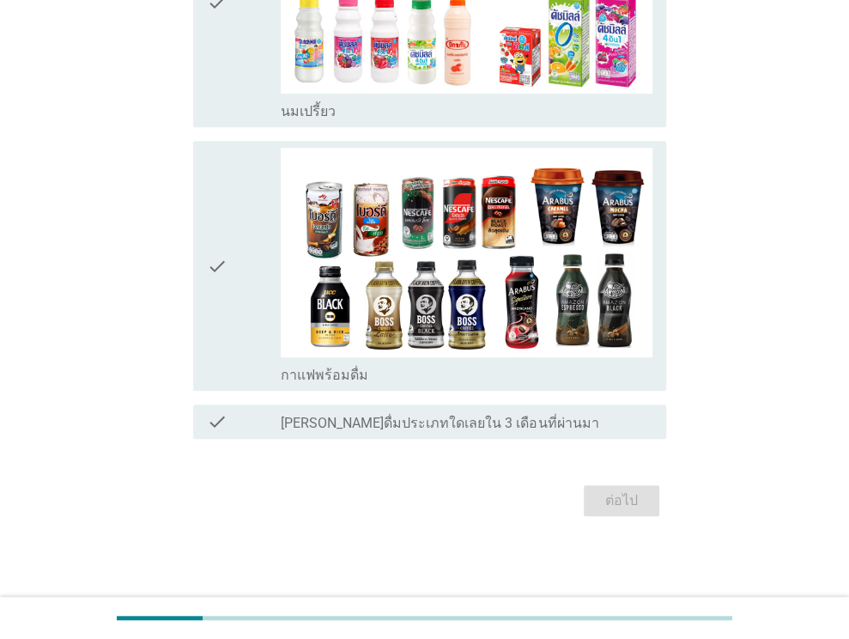
scroll to position [0, 0]
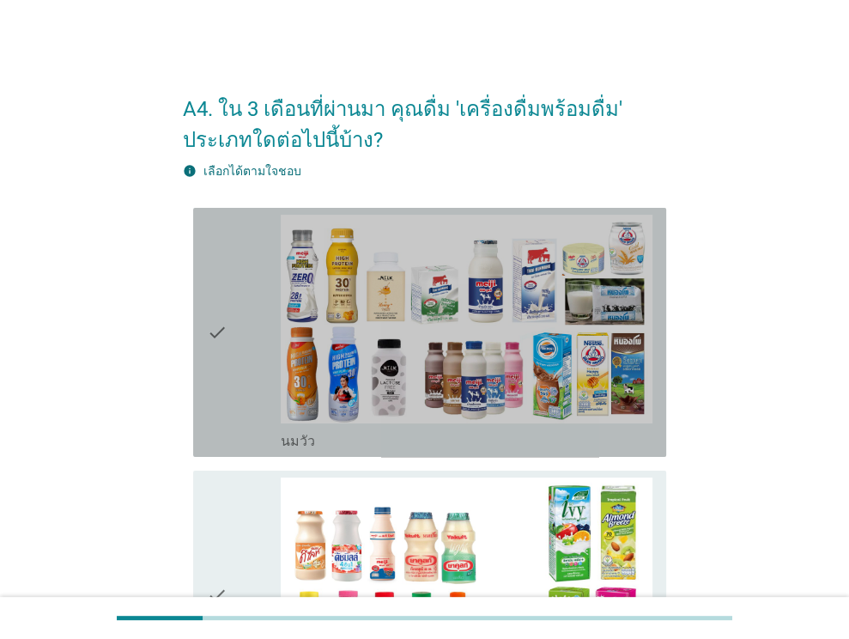
click at [232, 294] on div "check" at bounding box center [244, 332] width 75 height 235
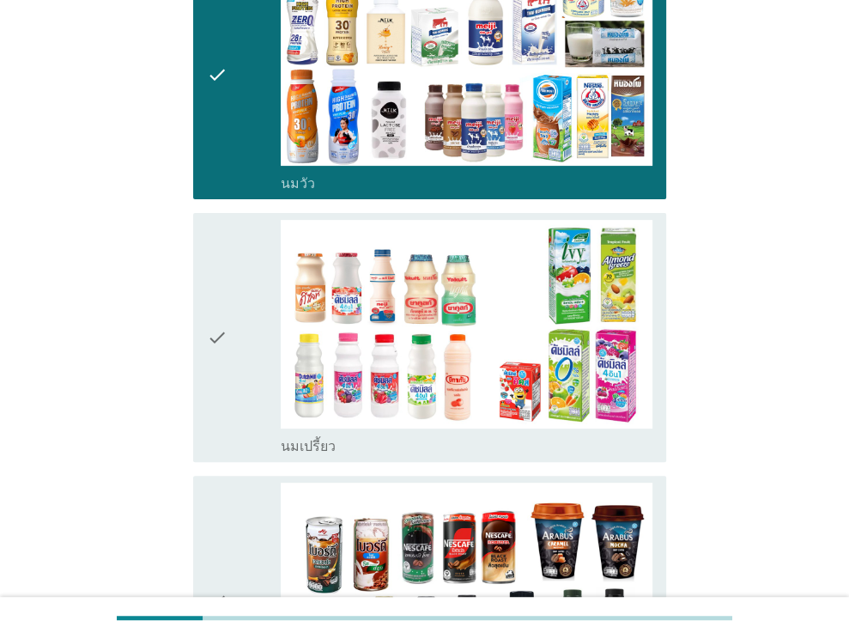
click at [231, 303] on div "check" at bounding box center [244, 337] width 75 height 235
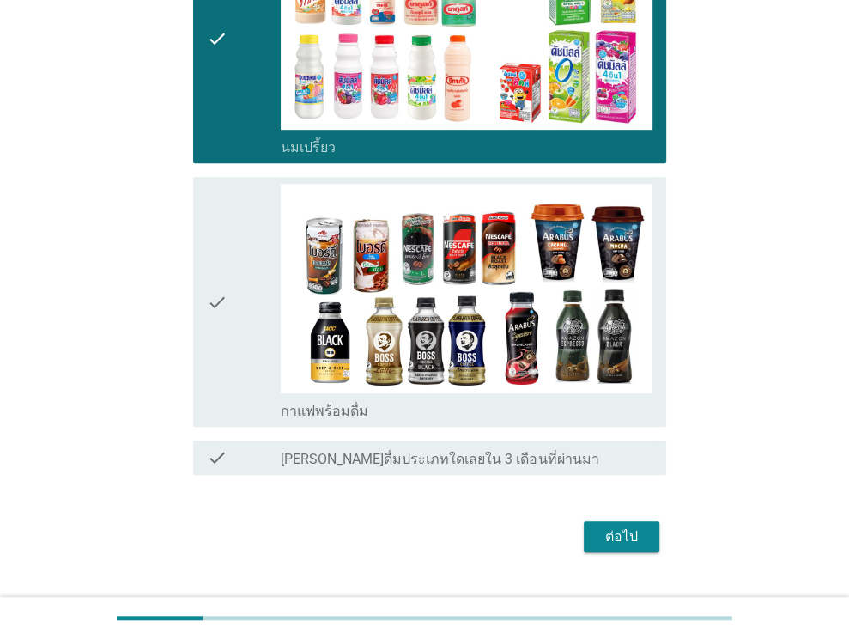
scroll to position [591, 0]
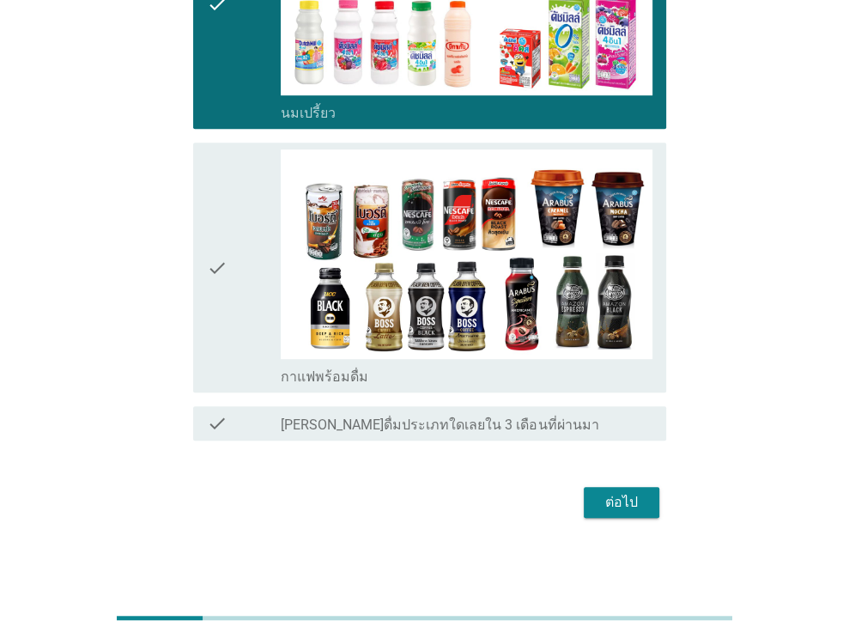
click at [242, 335] on div "check" at bounding box center [244, 266] width 75 height 235
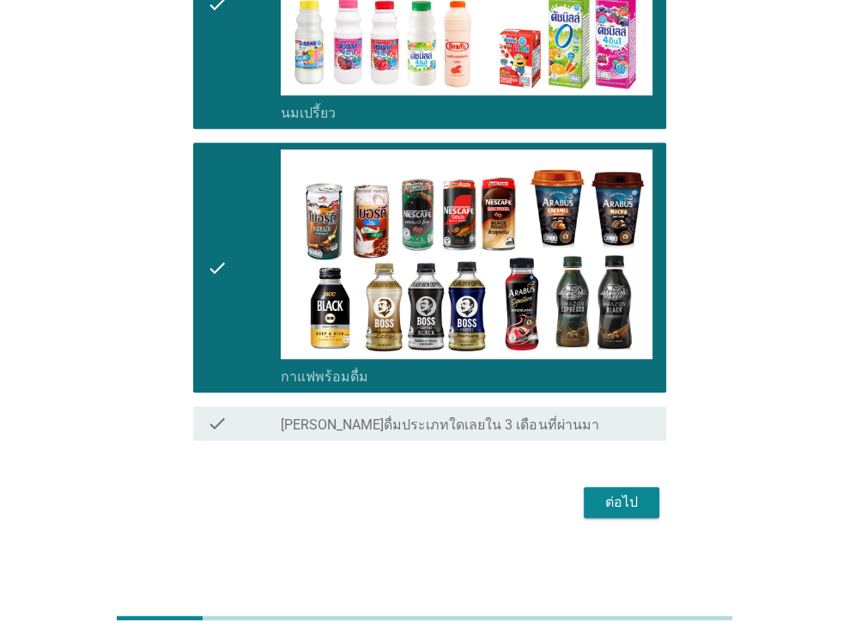
click at [611, 496] on div "ต่อไป" at bounding box center [622, 502] width 48 height 21
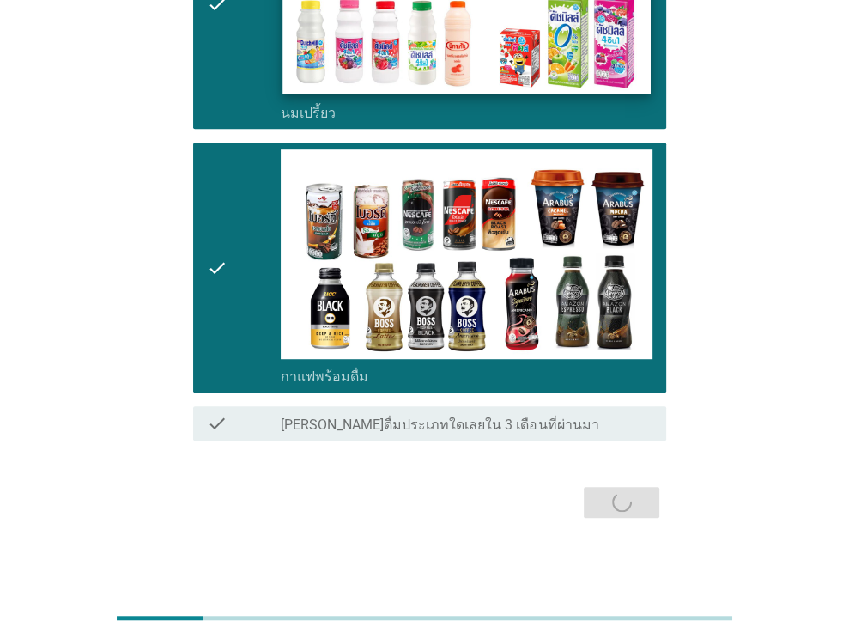
scroll to position [0, 0]
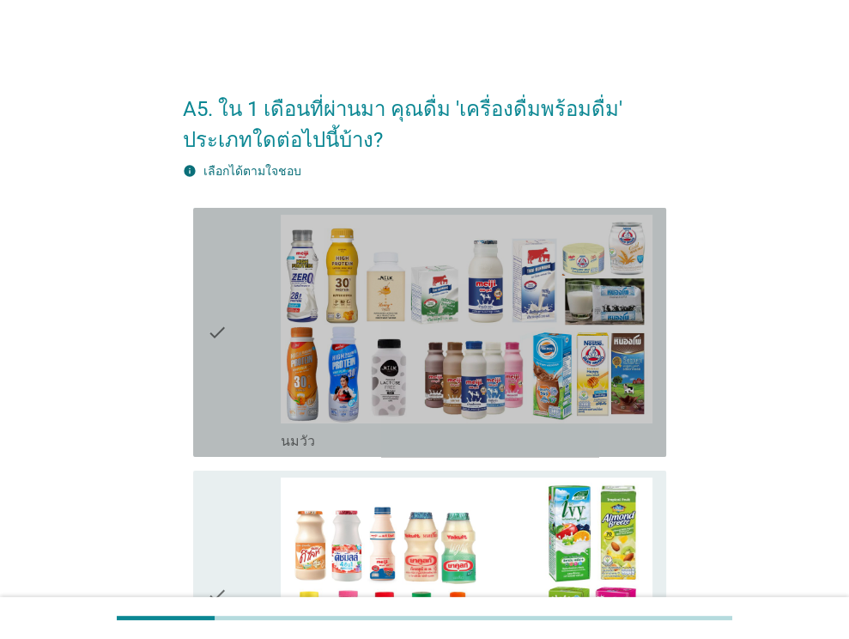
click at [264, 368] on div "check" at bounding box center [244, 332] width 75 height 235
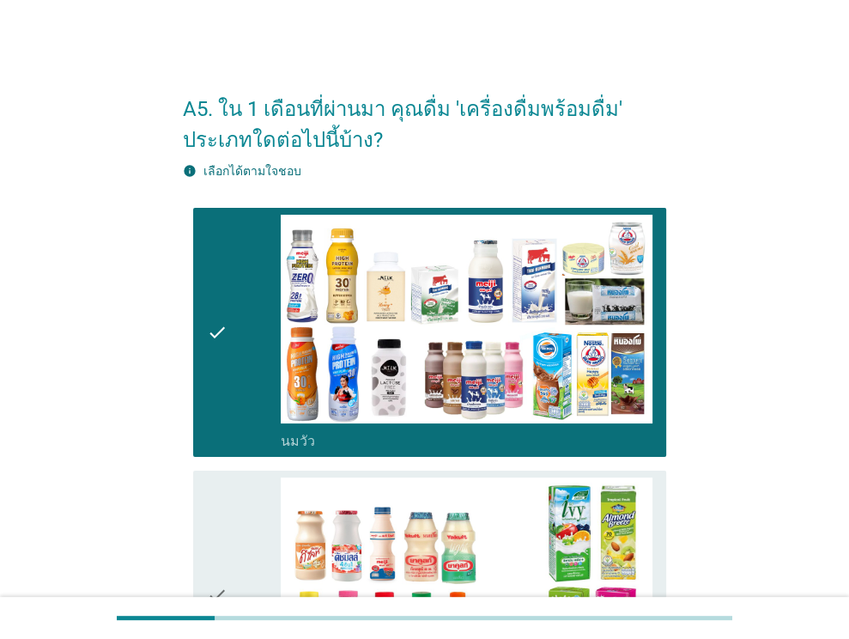
click at [274, 571] on div "check" at bounding box center [244, 594] width 75 height 235
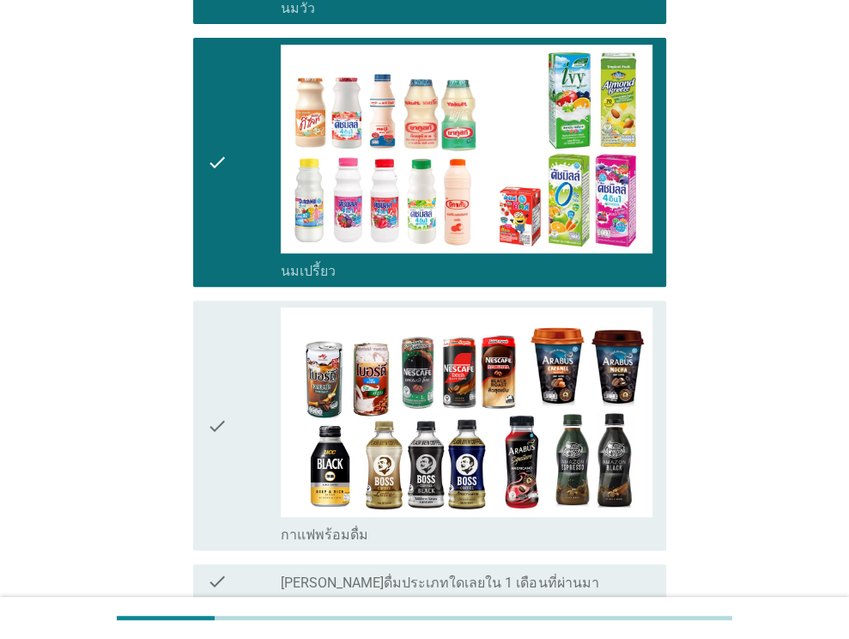
scroll to position [515, 0]
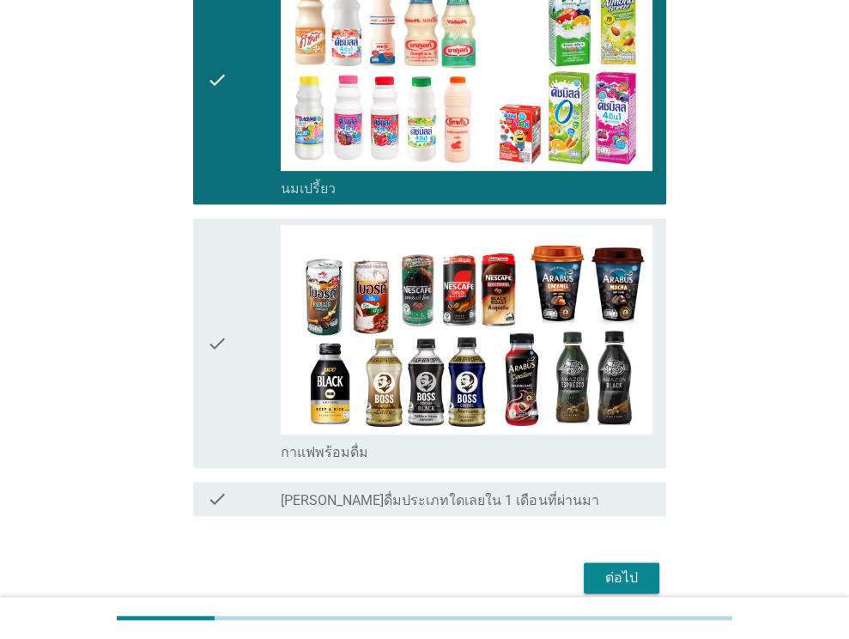
click at [595, 583] on button "ต่อไป" at bounding box center [622, 577] width 76 height 31
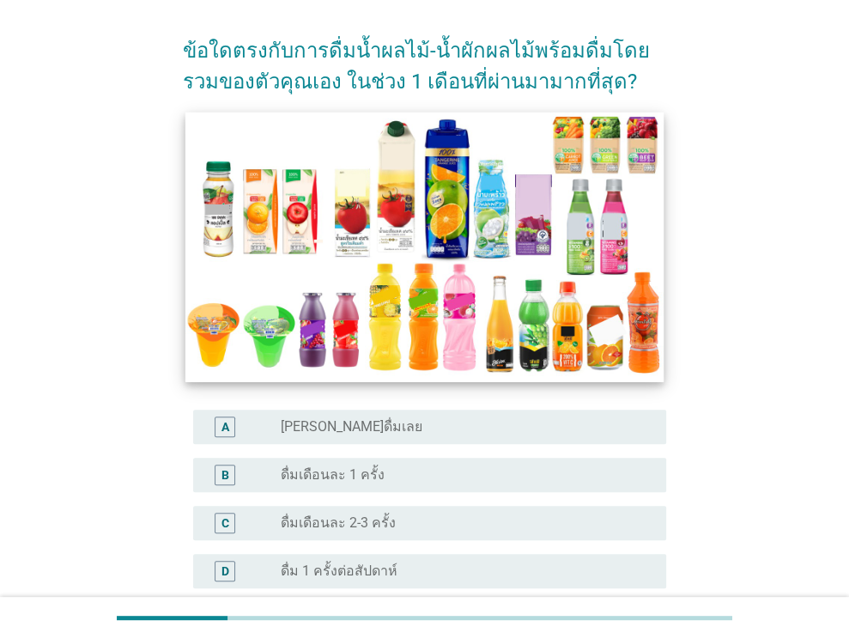
scroll to position [258, 0]
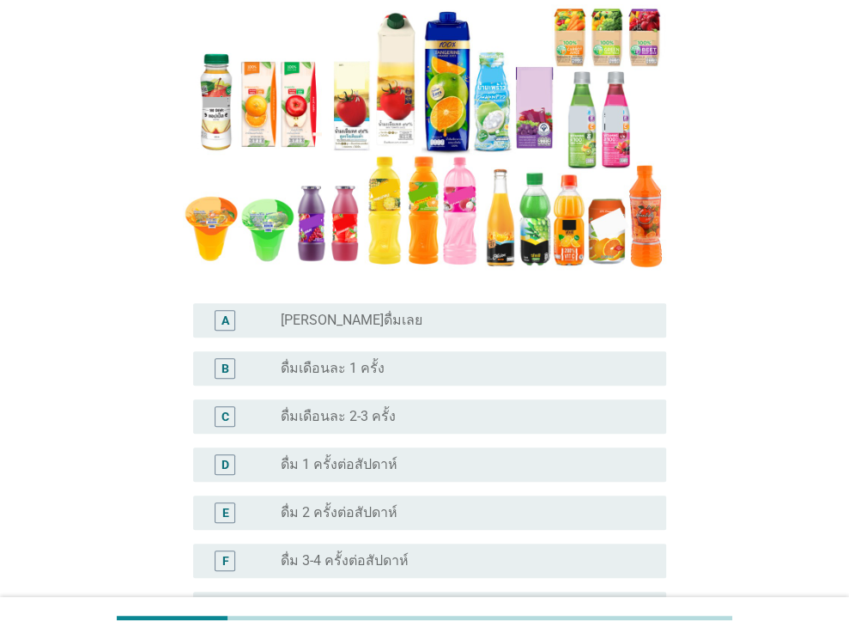
click at [436, 339] on div "A radio_button_unchecked [PERSON_NAME]ดื่มเลย" at bounding box center [424, 320] width 483 height 48
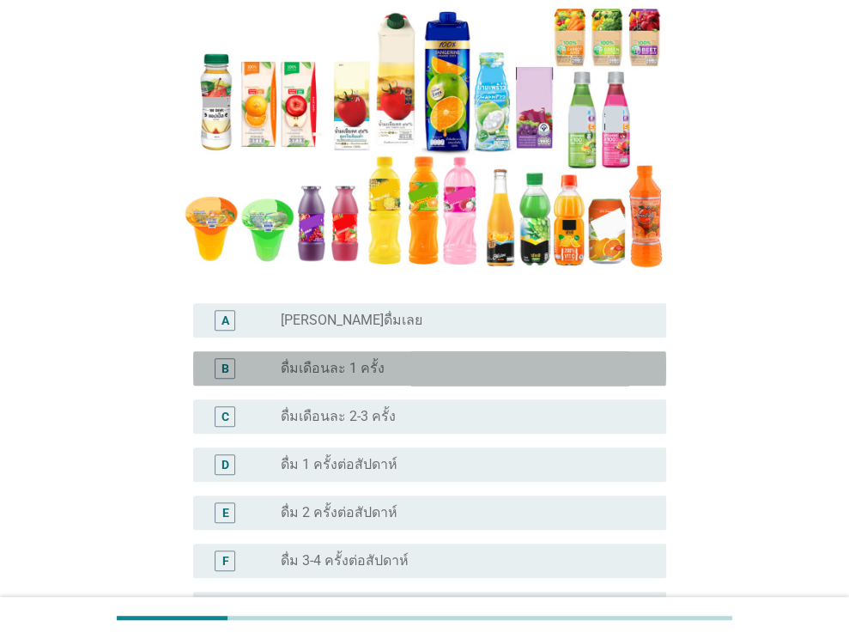
click at [407, 367] on div "radio_button_unchecked ดื่มเดือนละ 1 ครั้ง" at bounding box center [460, 368] width 358 height 17
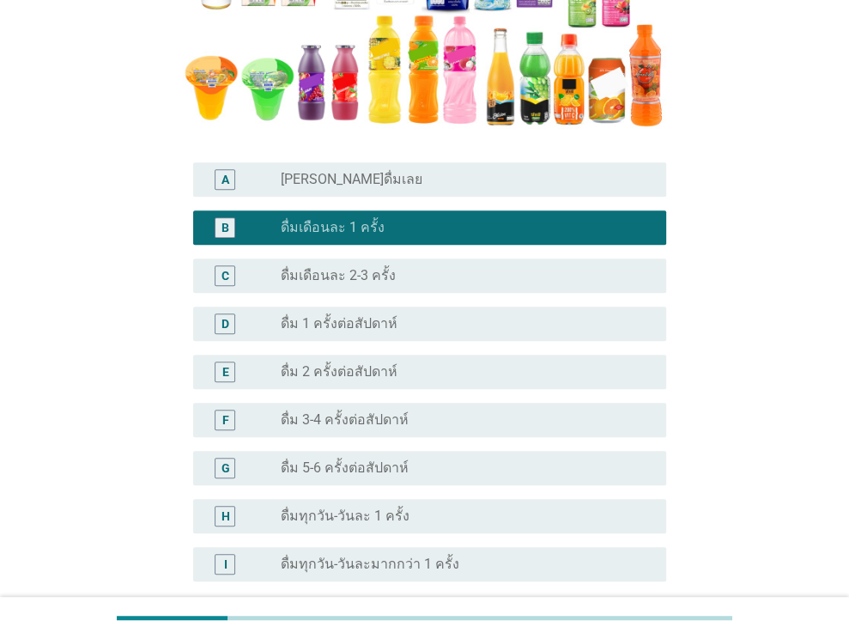
scroll to position [562, 0]
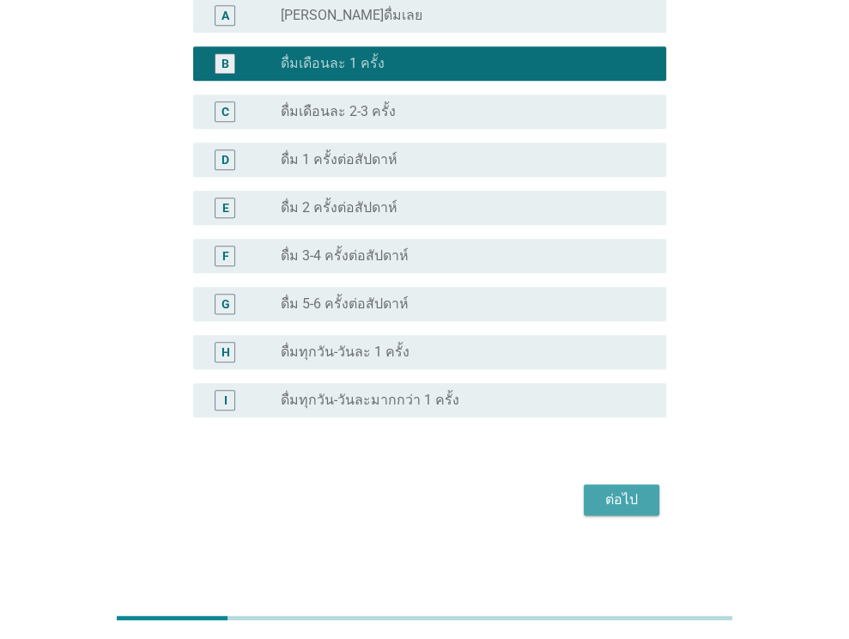
click at [612, 489] on div "ต่อไป" at bounding box center [622, 499] width 48 height 21
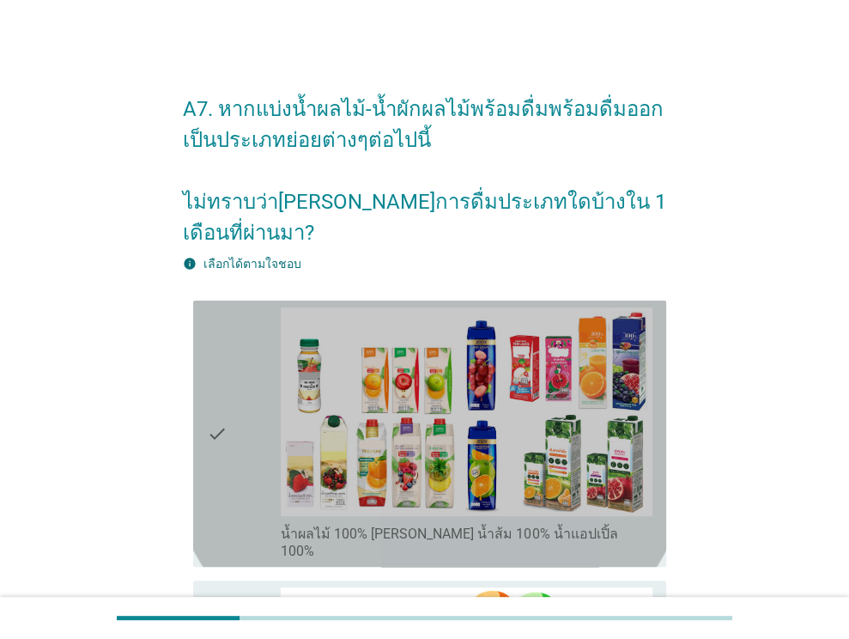
click at [229, 327] on div "check" at bounding box center [244, 433] width 75 height 252
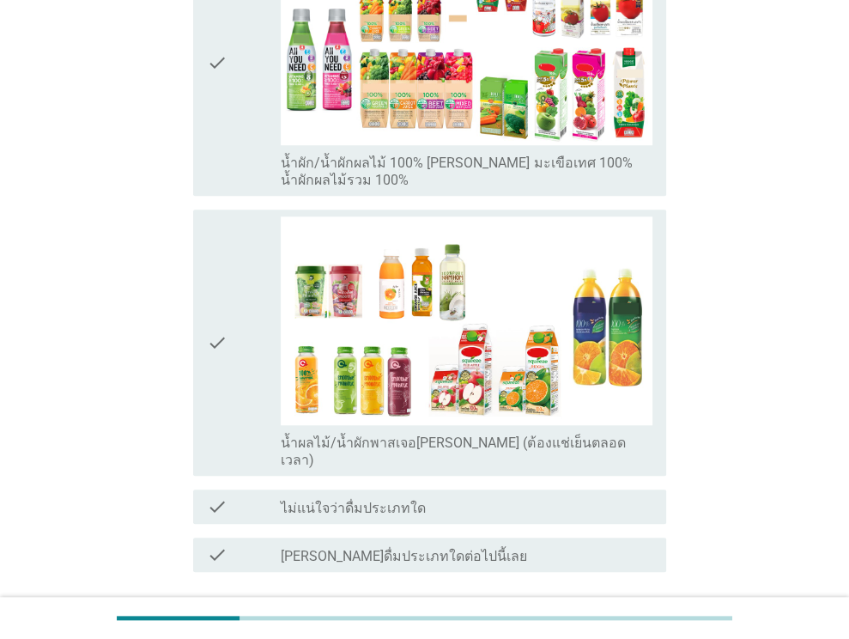
scroll to position [998, 0]
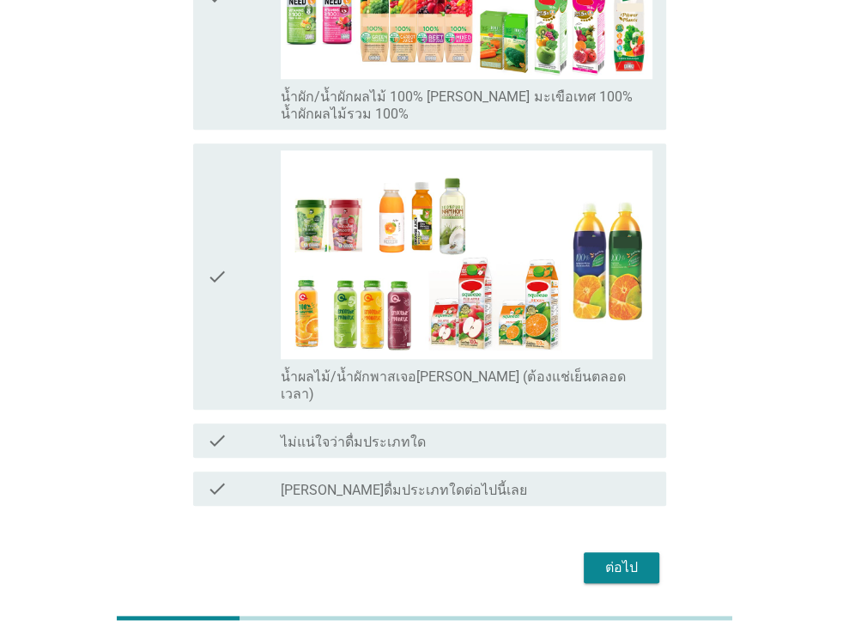
click at [629, 557] on div "ต่อไป" at bounding box center [622, 567] width 48 height 21
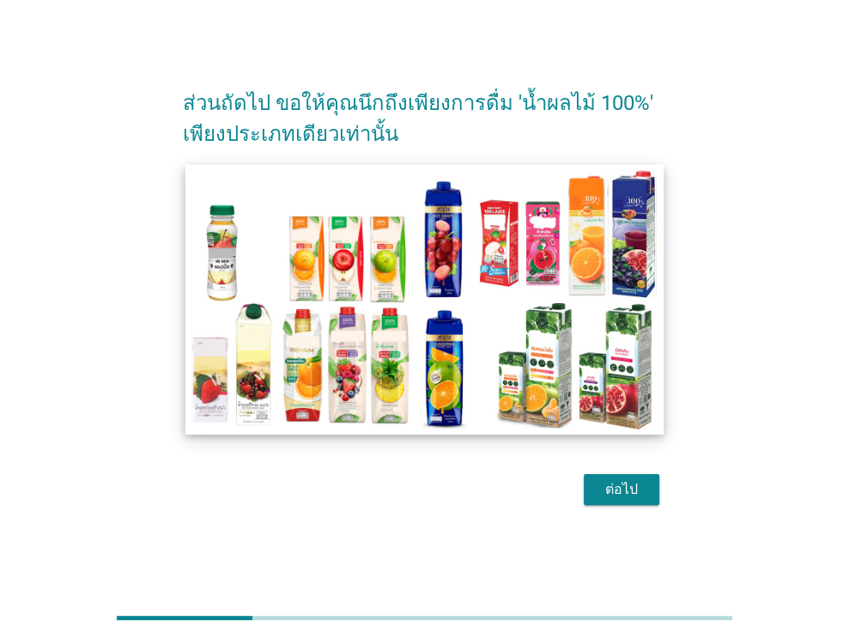
scroll to position [41, 0]
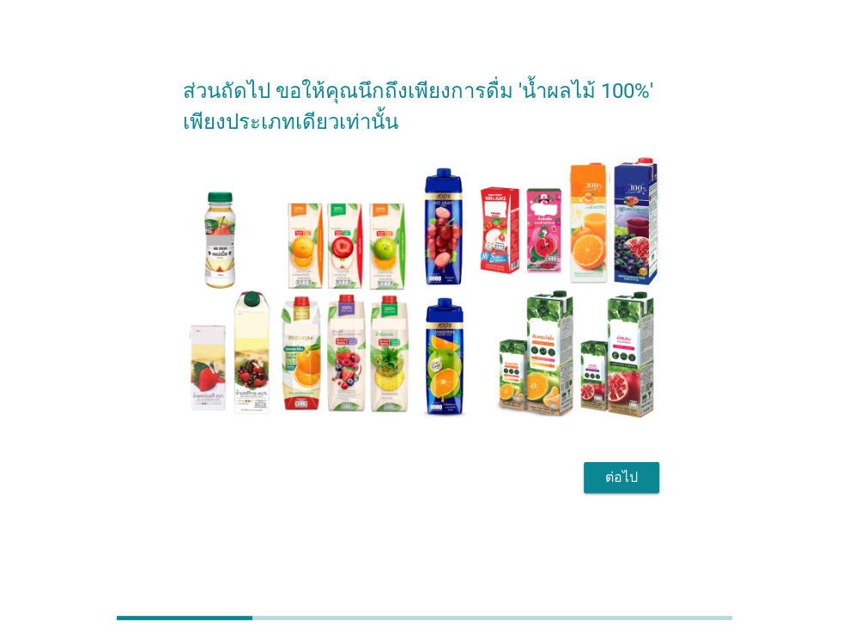
click at [609, 480] on div "ต่อไป" at bounding box center [622, 477] width 48 height 21
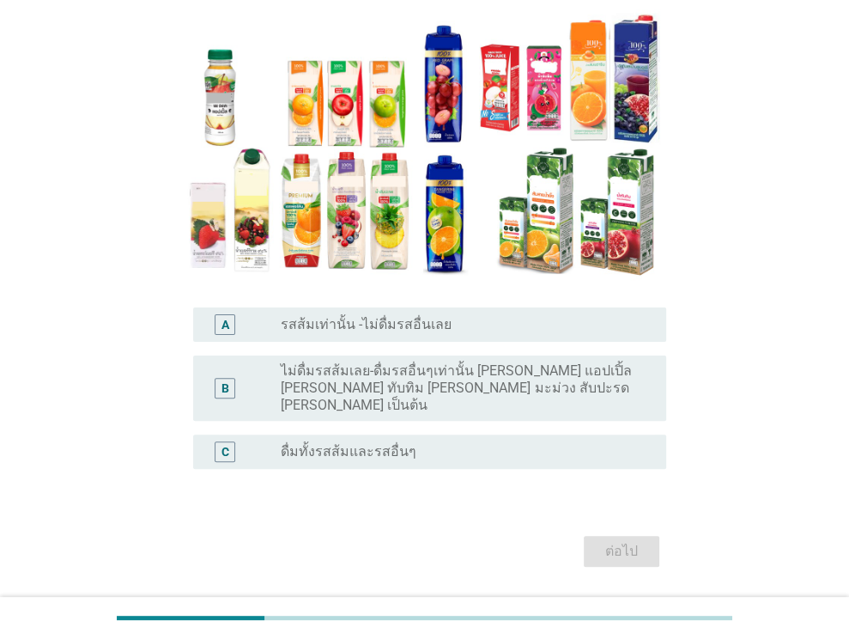
scroll to position [172, 0]
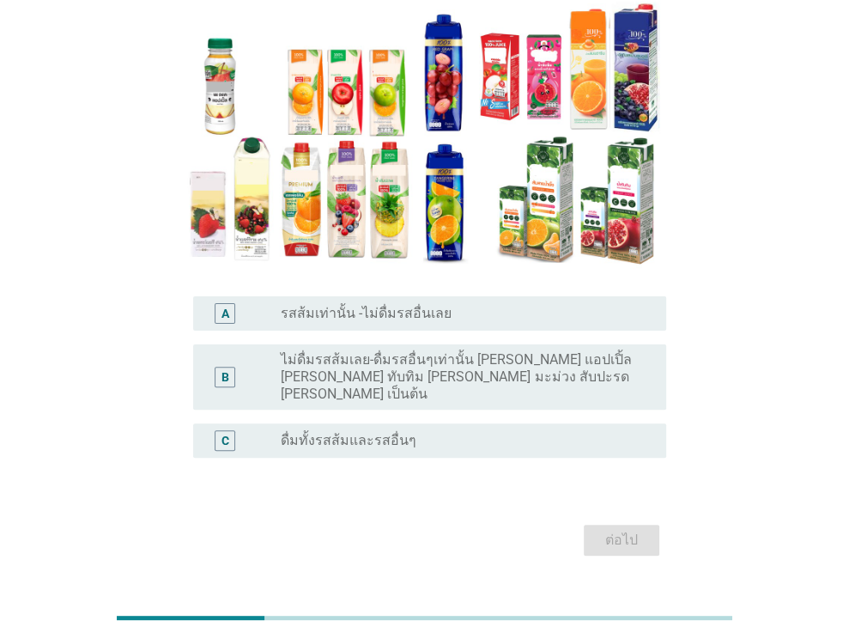
click at [477, 432] on div "radio_button_unchecked ดื่มทั้งรสส้มและรสอื่นๆ" at bounding box center [460, 440] width 358 height 17
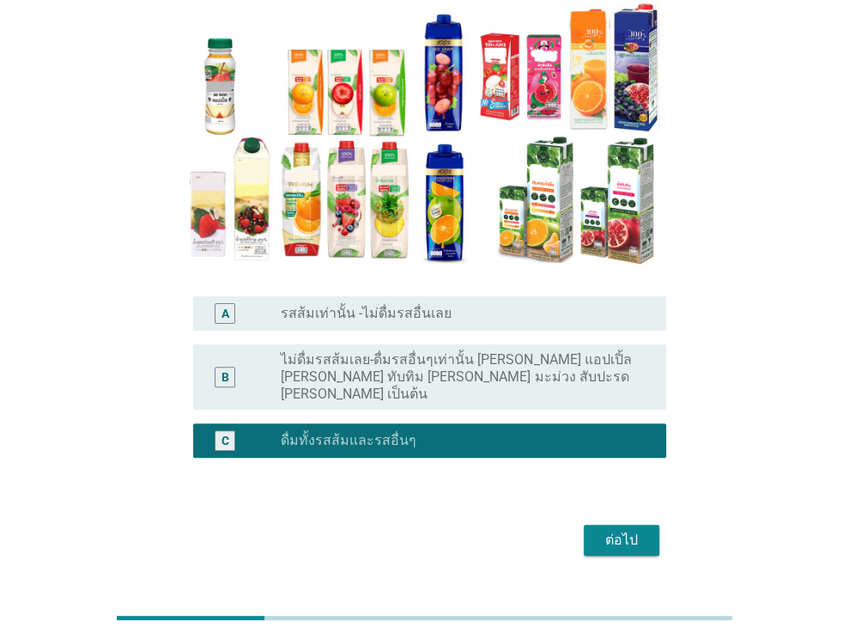
click at [617, 519] on div "ต่อไป" at bounding box center [424, 539] width 483 height 41
click at [635, 530] on div "ต่อไป" at bounding box center [622, 540] width 48 height 21
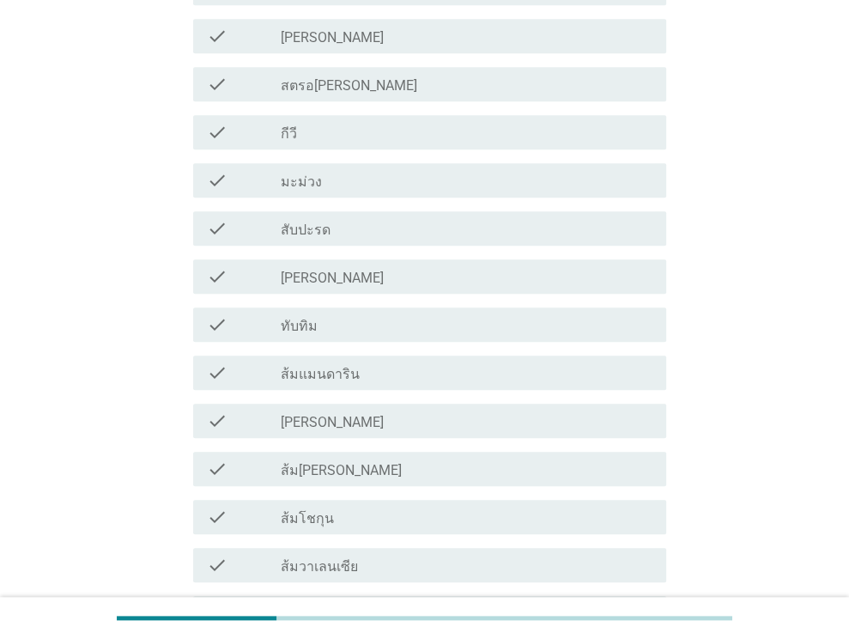
scroll to position [944, 0]
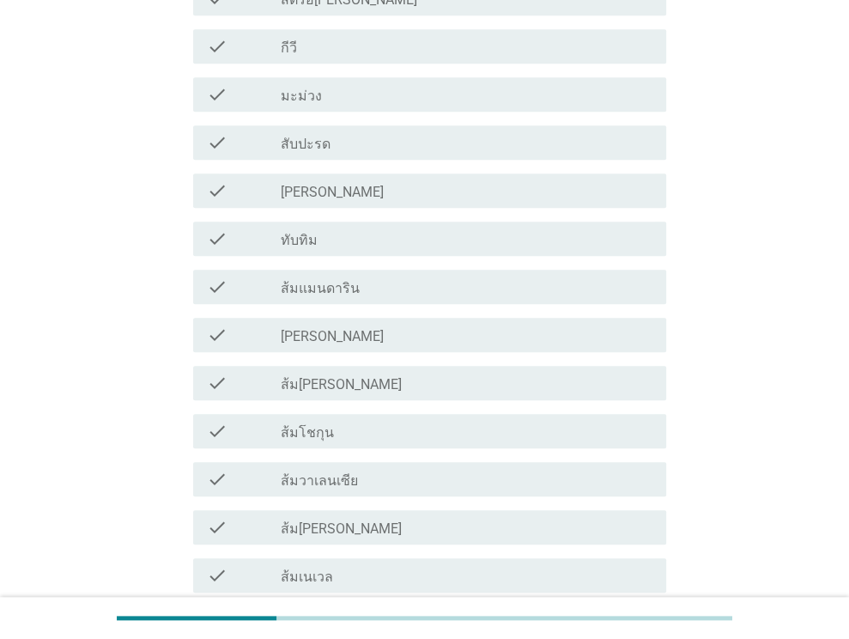
click at [412, 388] on div "check_box_outline_blank ส้ม[PERSON_NAME]" at bounding box center [467, 383] width 372 height 21
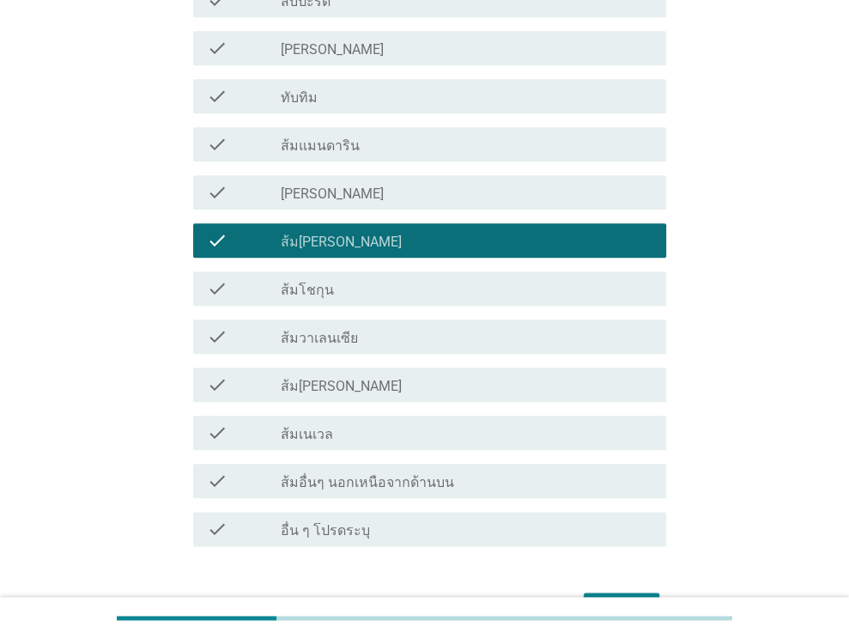
scroll to position [1195, 0]
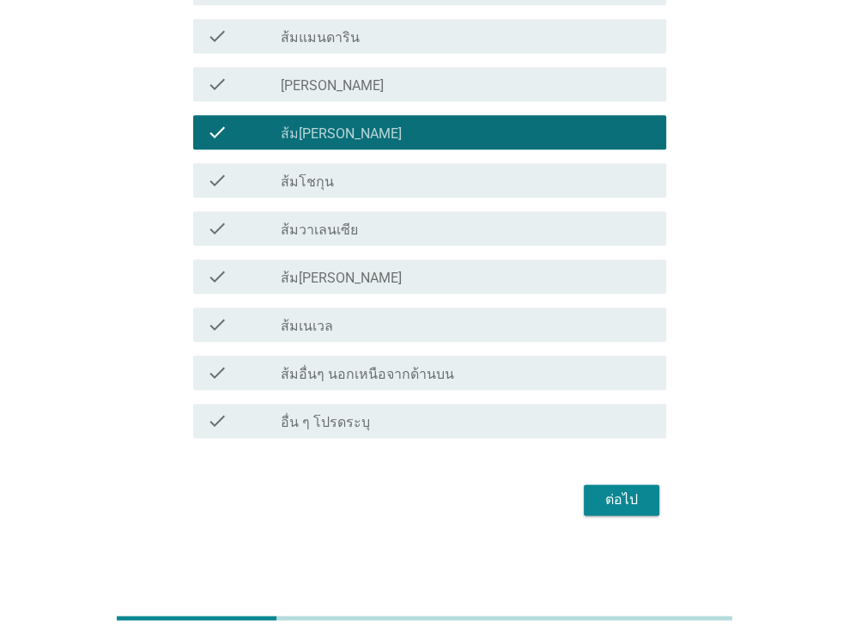
click at [589, 479] on div "ต่อไป" at bounding box center [424, 499] width 483 height 41
click at [611, 494] on div "ต่อไป" at bounding box center [622, 499] width 48 height 21
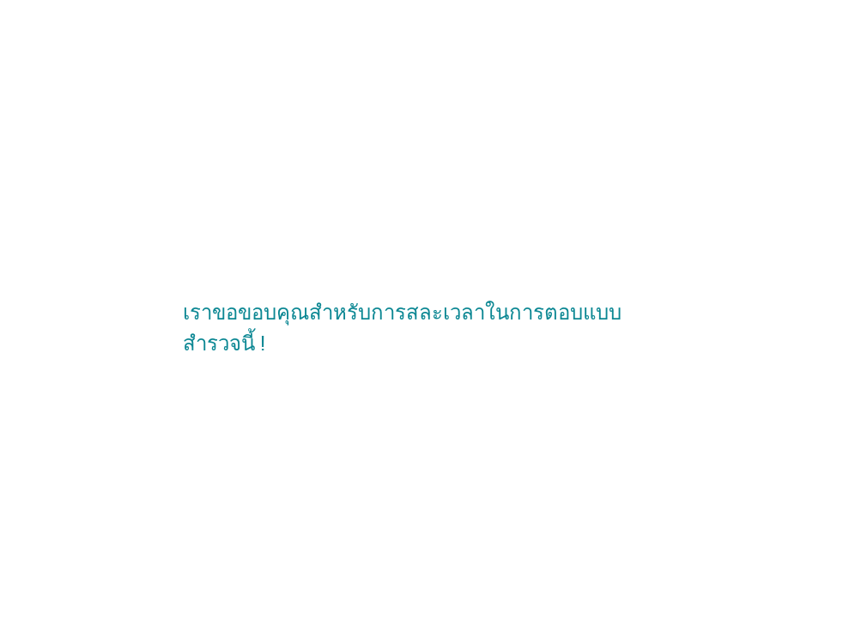
scroll to position [0, 0]
